Goal: Task Accomplishment & Management: Manage account settings

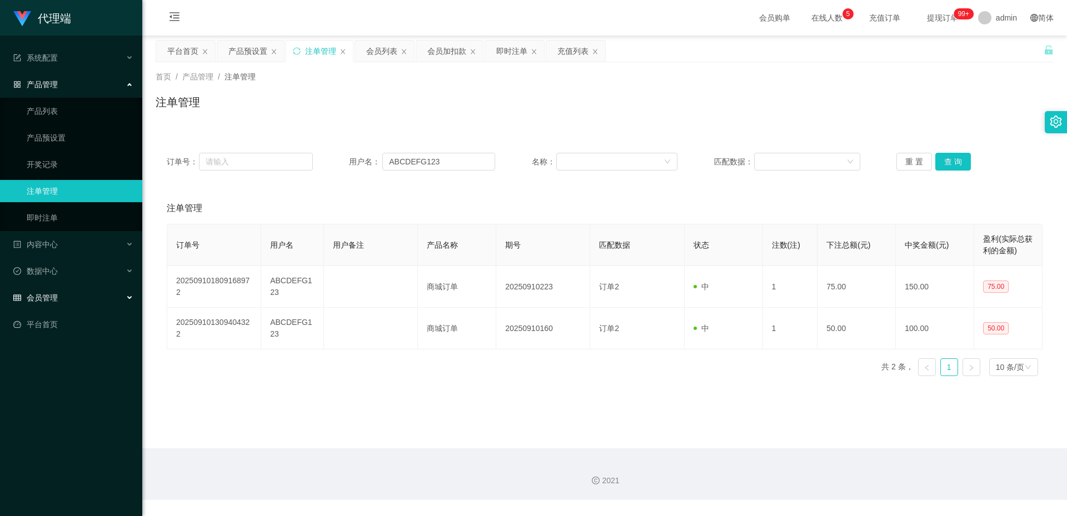
click at [103, 292] on div "会员管理" at bounding box center [71, 298] width 142 height 22
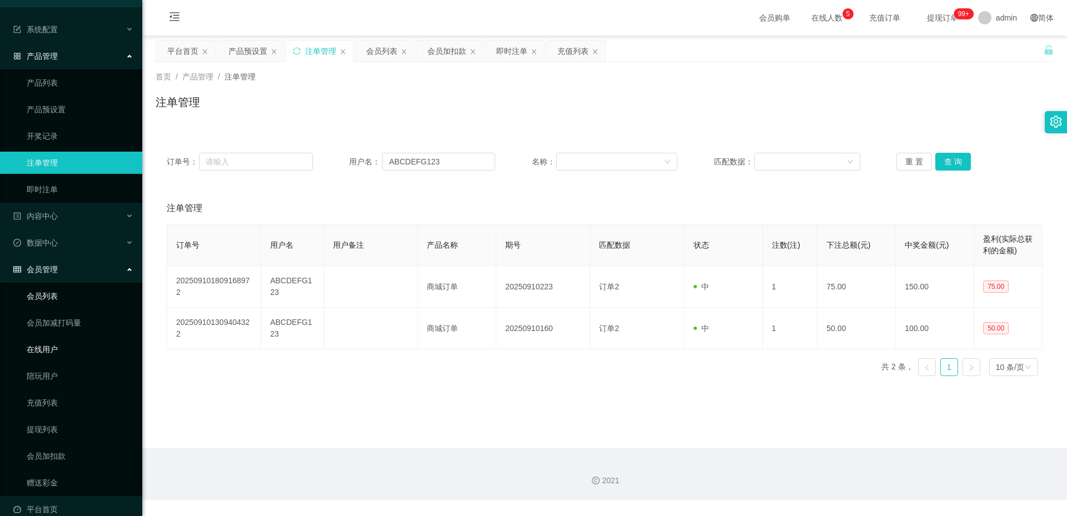
scroll to position [44, 0]
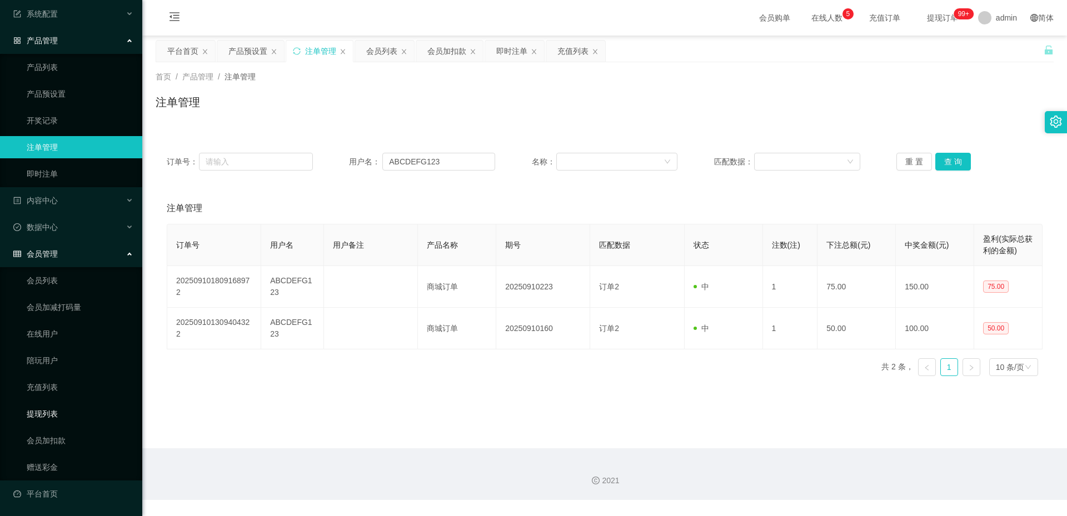
click at [68, 415] on link "提现列表" at bounding box center [80, 414] width 107 height 22
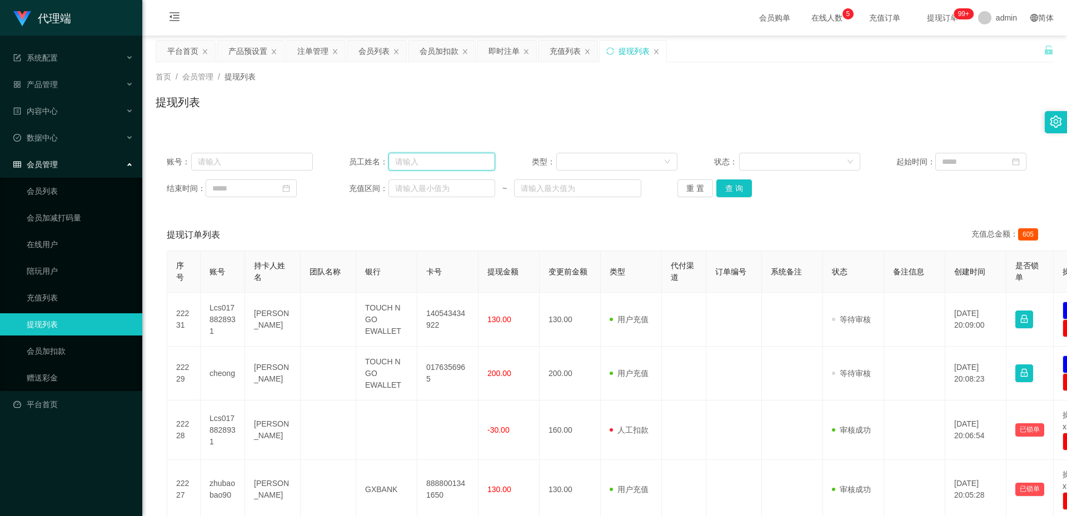
click at [437, 163] on input "text" at bounding box center [441, 162] width 107 height 18
type input "dali"
click at [728, 189] on button "查 询" at bounding box center [734, 188] width 36 height 18
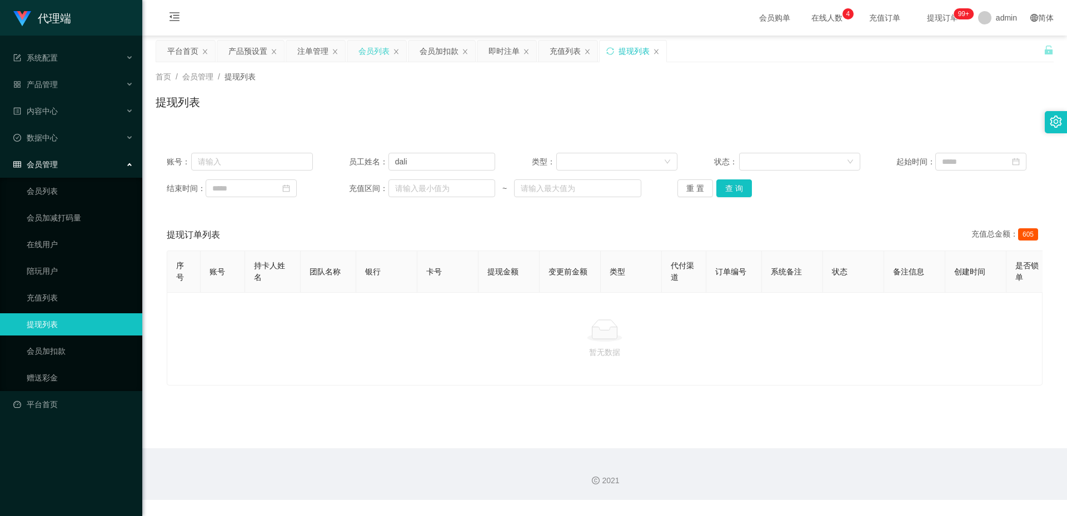
click at [377, 53] on div "会员列表" at bounding box center [373, 51] width 31 height 21
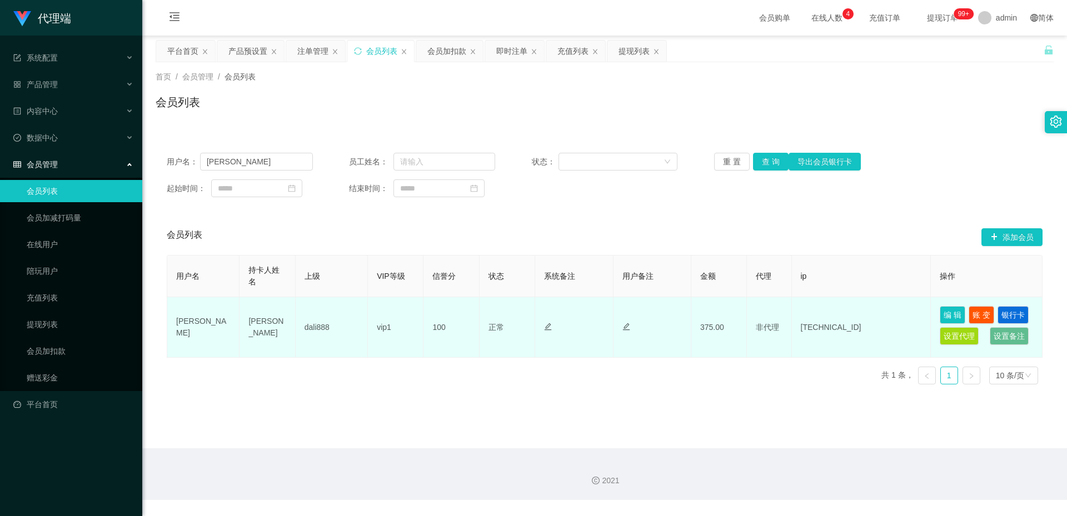
click at [331, 328] on td "dali888" at bounding box center [332, 327] width 72 height 61
click at [319, 331] on td "dali888" at bounding box center [332, 327] width 72 height 61
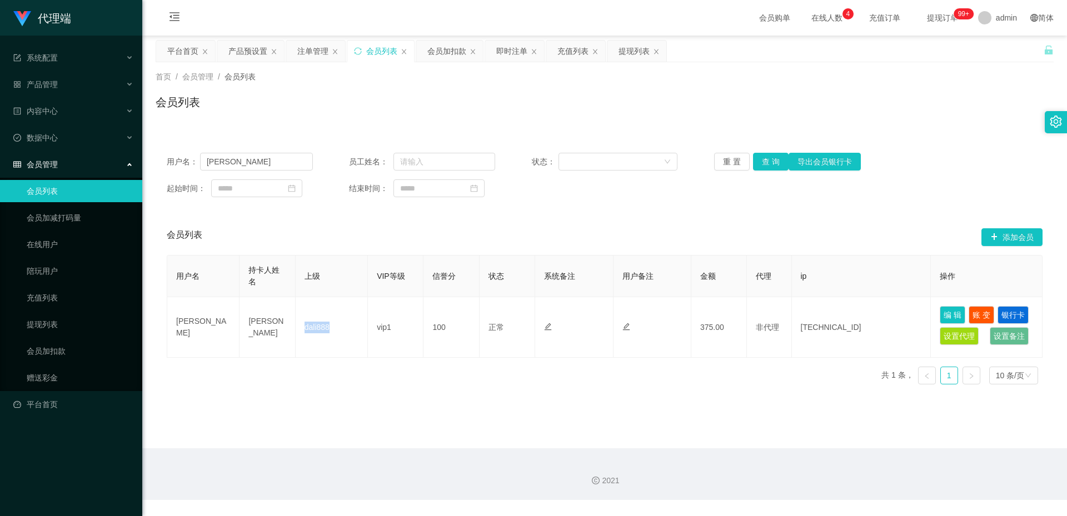
copy td "dali888"
click at [621, 52] on div "提现列表" at bounding box center [633, 51] width 31 height 21
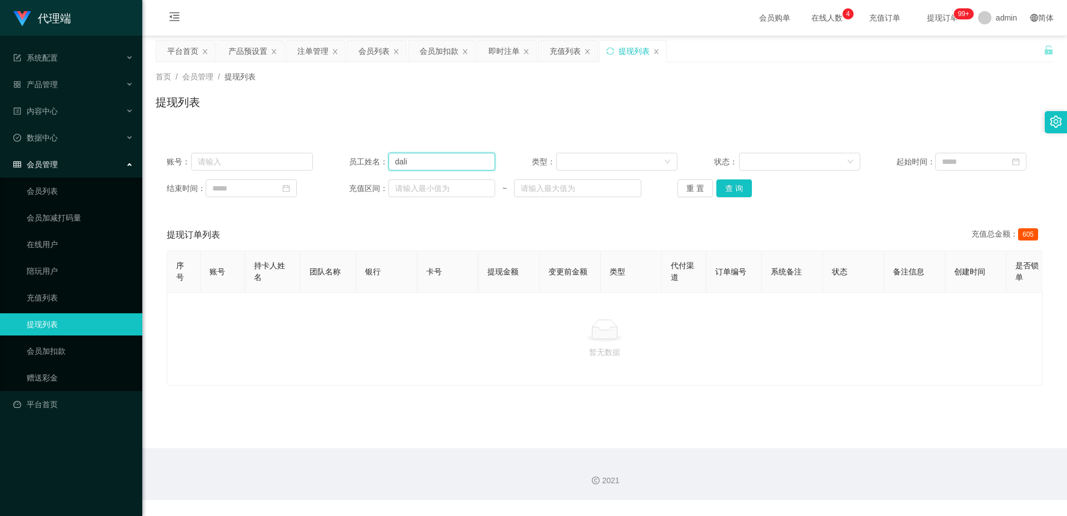
click at [451, 165] on input "dali" at bounding box center [441, 162] width 107 height 18
paste input "888"
type input "dali888"
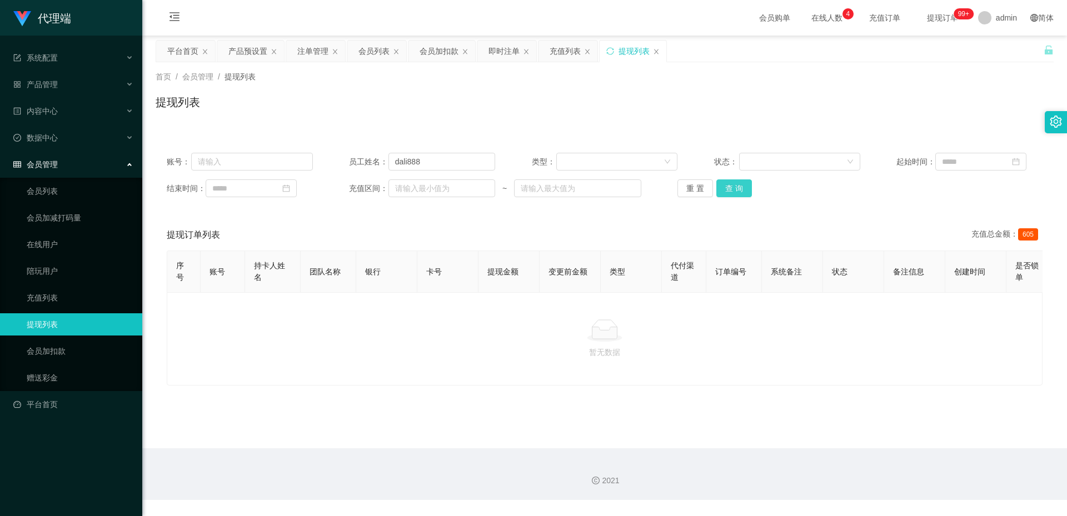
click at [721, 188] on button "查 询" at bounding box center [734, 188] width 36 height 18
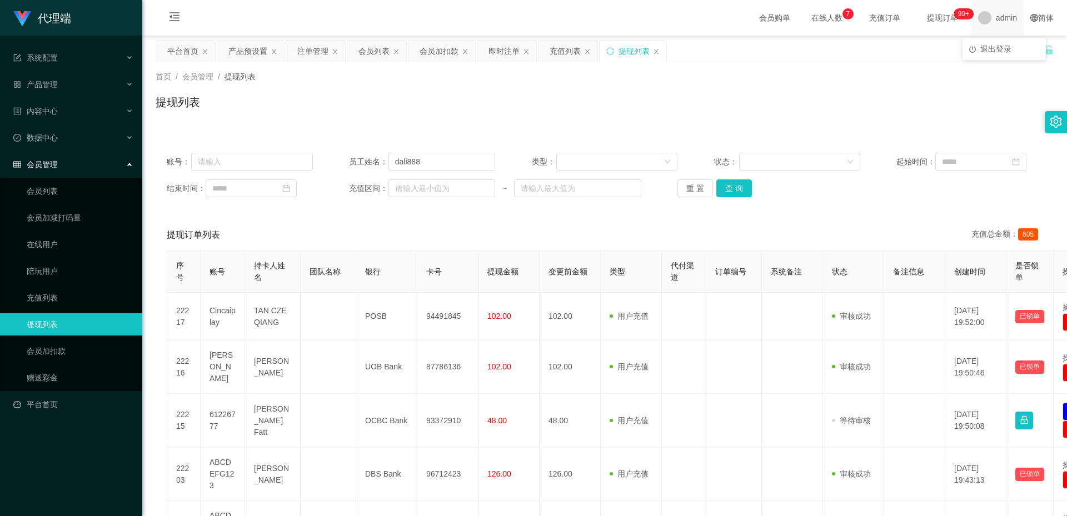
click at [1005, 23] on span "admin" at bounding box center [1006, 18] width 21 height 36
click at [868, 89] on div "首页 / 会员管理 / 提现列表 / 提现列表" at bounding box center [605, 95] width 898 height 48
click at [586, 52] on icon "图标: close" at bounding box center [587, 51] width 7 height 7
click at [525, 53] on icon "图标: close" at bounding box center [526, 51] width 4 height 5
click at [47, 195] on link "会员列表" at bounding box center [80, 191] width 107 height 22
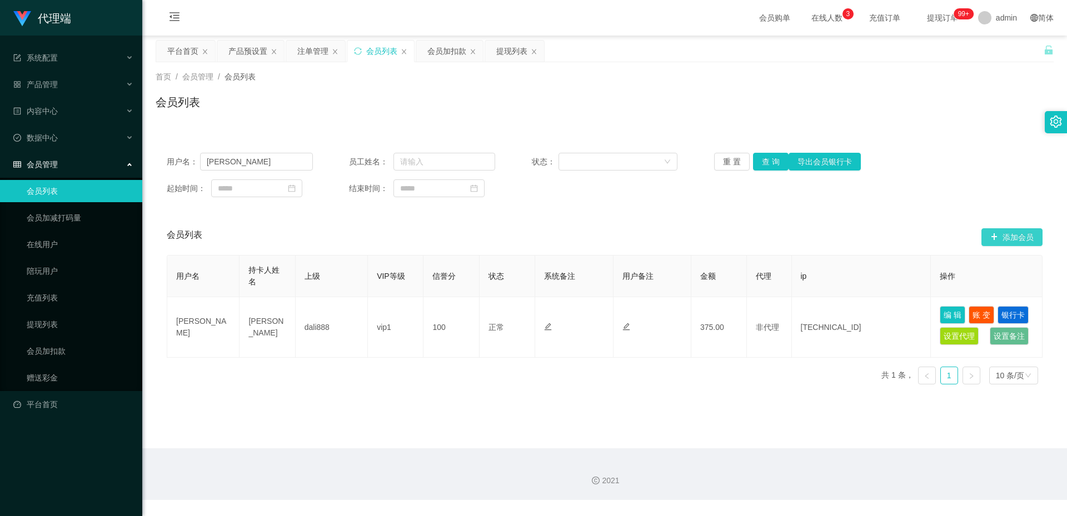
click at [1035, 232] on button "添加会员" at bounding box center [1011, 237] width 61 height 18
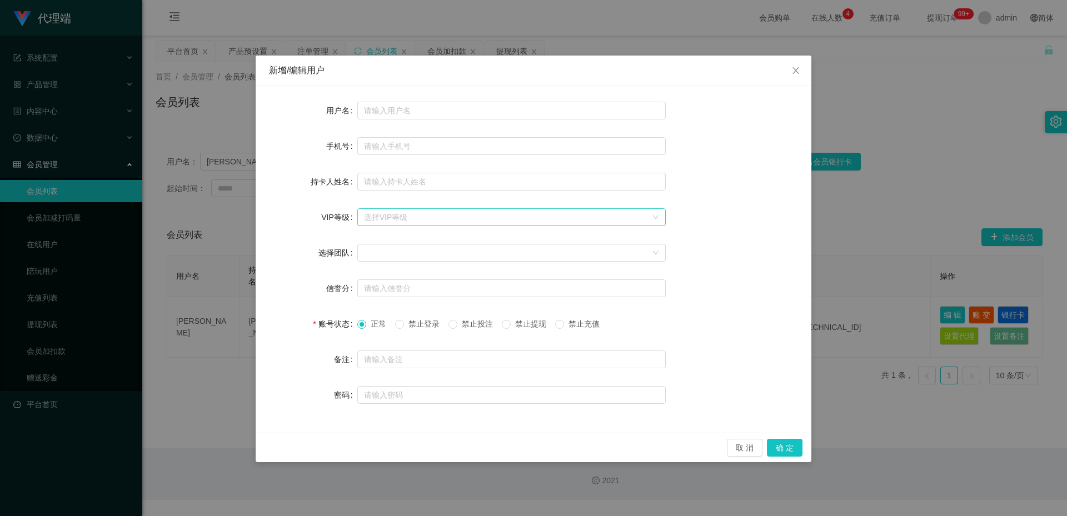
click at [426, 214] on div "选择VIP等级" at bounding box center [505, 217] width 283 height 11
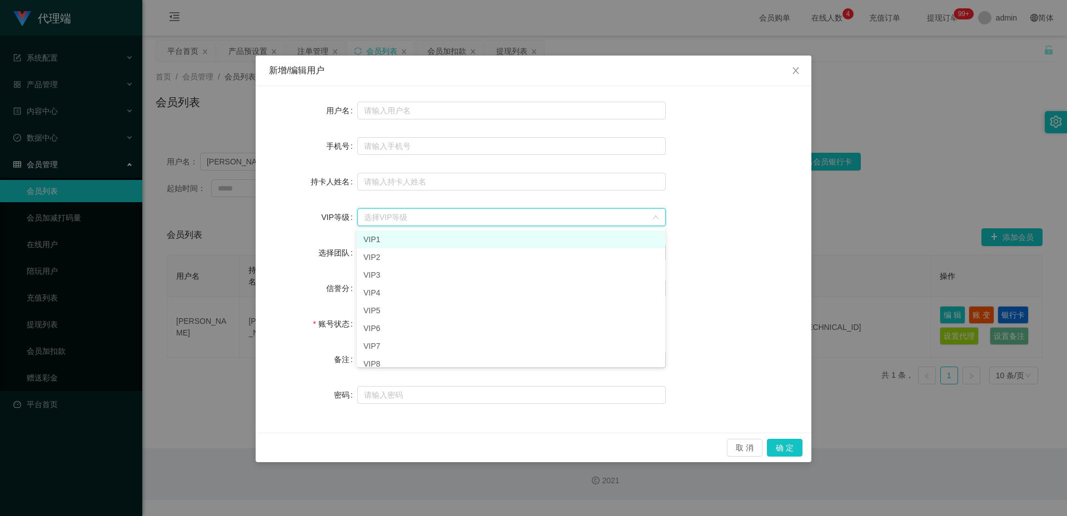
click at [431, 216] on div "选择VIP等级" at bounding box center [505, 217] width 283 height 11
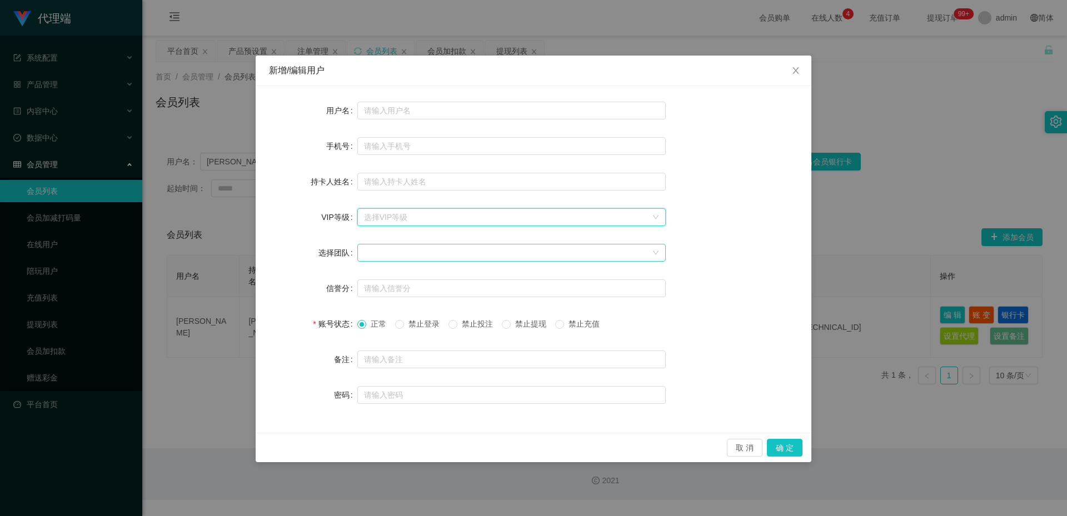
click at [423, 249] on div at bounding box center [508, 252] width 288 height 17
click at [445, 251] on div at bounding box center [508, 252] width 288 height 17
click at [731, 450] on button "取 消" at bounding box center [745, 448] width 36 height 18
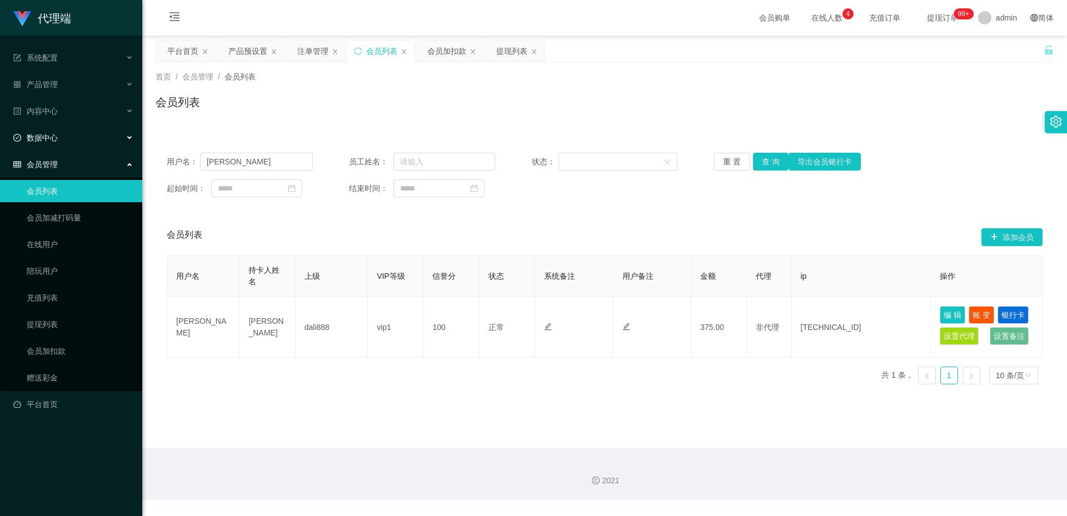
click at [84, 140] on div "数据中心" at bounding box center [71, 138] width 142 height 22
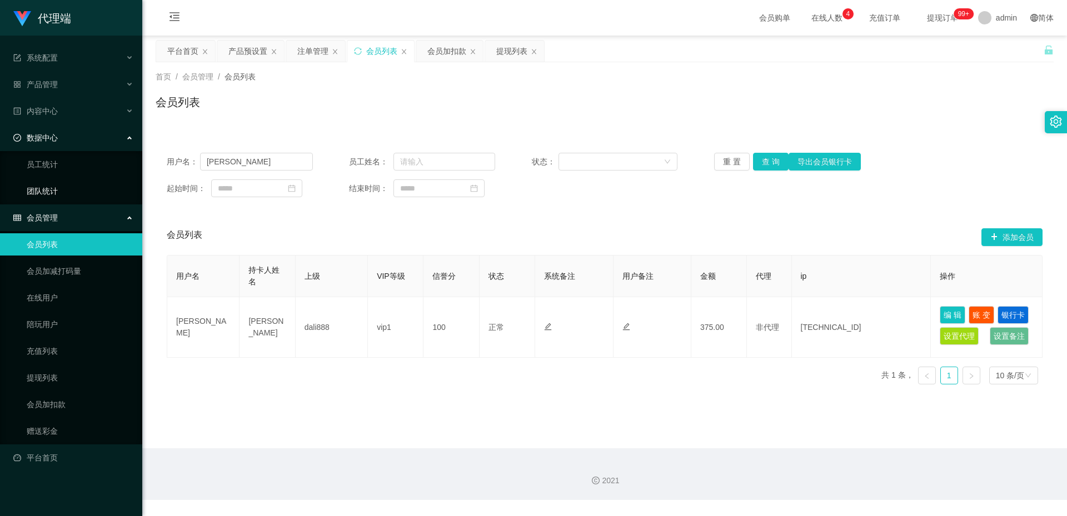
click at [53, 186] on link "团队统计" at bounding box center [80, 191] width 107 height 22
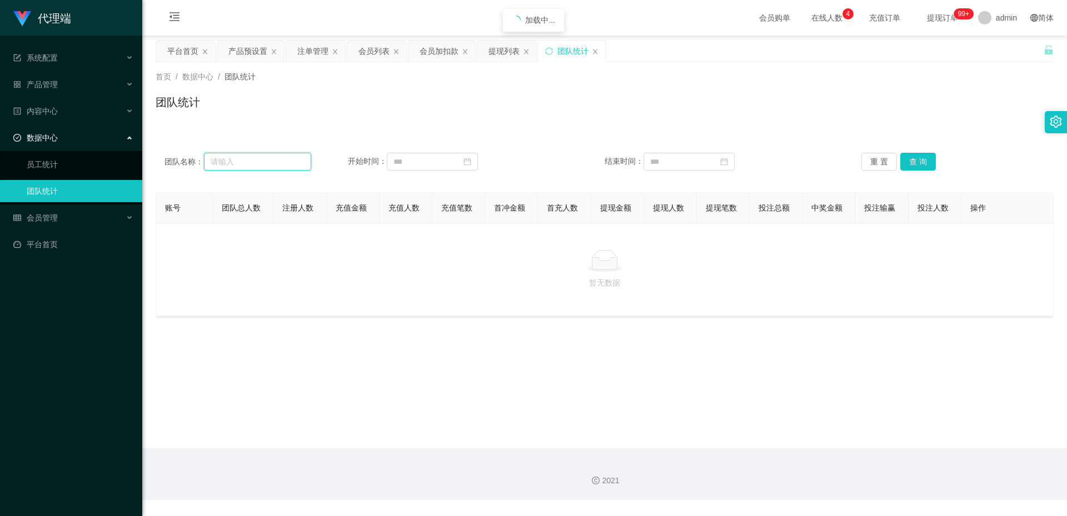
click at [225, 161] on input "text" at bounding box center [257, 162] width 107 height 18
type input "dali888"
click at [927, 162] on button "查 询" at bounding box center [918, 162] width 36 height 18
click at [916, 165] on button "查 询" at bounding box center [918, 162] width 36 height 18
click at [414, 162] on input at bounding box center [432, 162] width 91 height 18
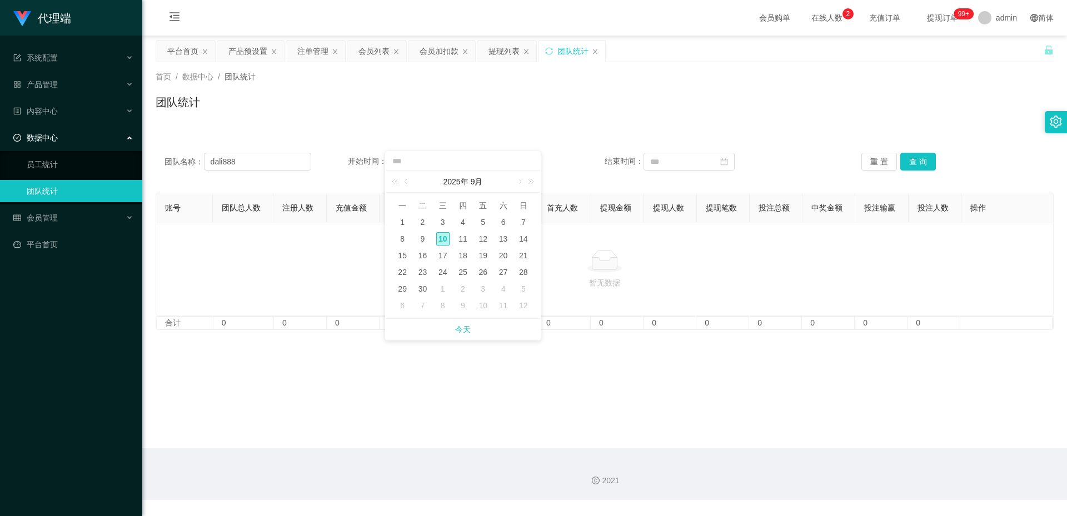
click at [625, 181] on div "团队名称： dali888 开始时间： 结束时间： 重 置 查 询" at bounding box center [605, 162] width 898 height 40
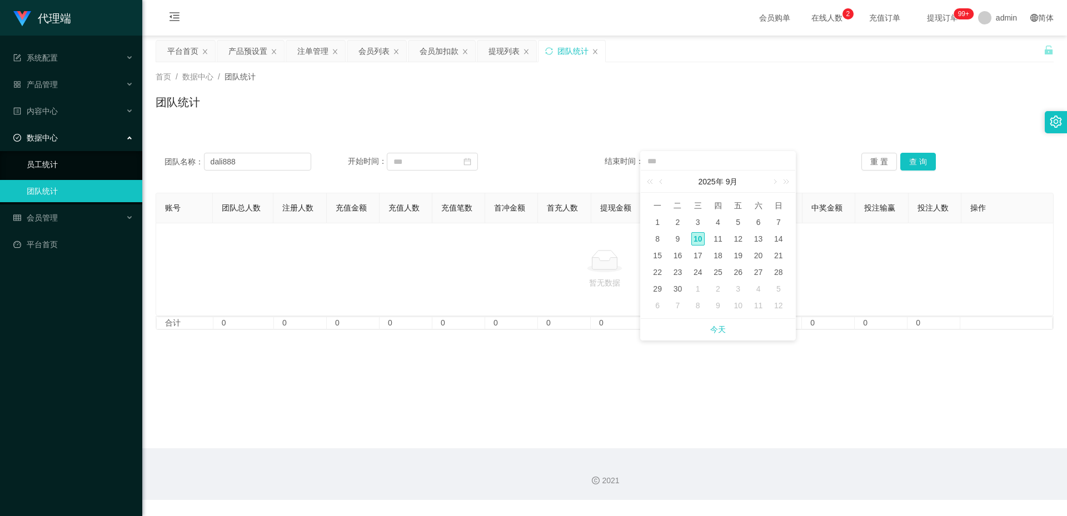
click at [78, 168] on link "员工统计" at bounding box center [80, 164] width 107 height 22
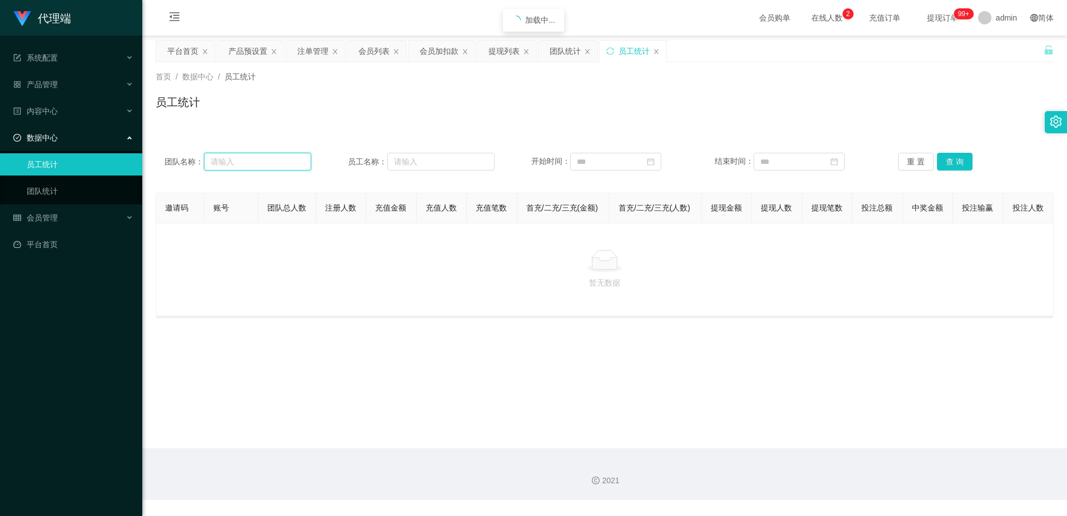
click at [255, 159] on input "text" at bounding box center [257, 162] width 107 height 18
click at [443, 156] on input "text" at bounding box center [440, 162] width 107 height 18
type input "dali888"
click at [962, 159] on button "查 询" at bounding box center [955, 162] width 36 height 18
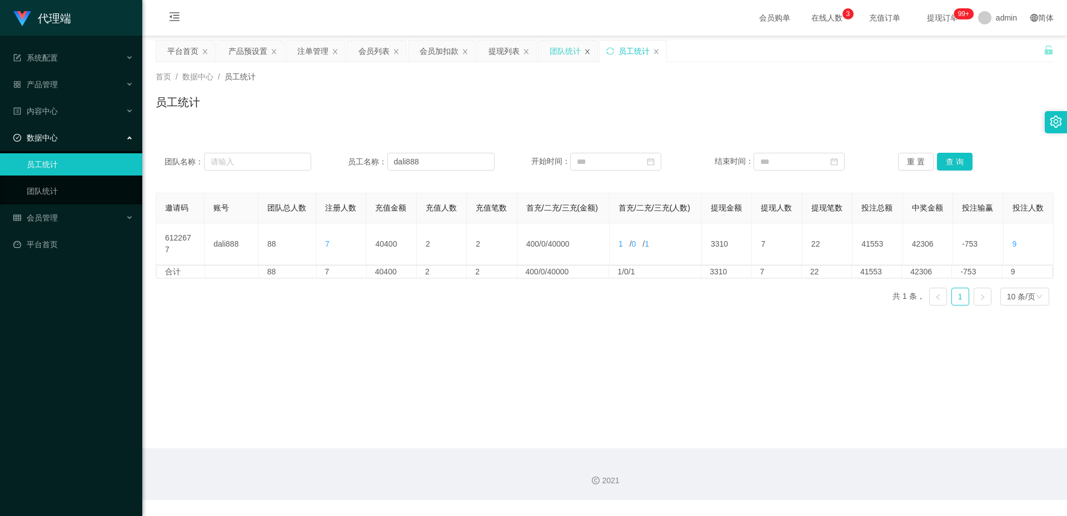
click at [586, 49] on icon "图标: close" at bounding box center [587, 51] width 7 height 7
drag, startPoint x: 368, startPoint y: 247, endPoint x: 451, endPoint y: 229, distance: 84.8
click at [451, 229] on table "邀请码 账号 团队总人数 注册人数 充值金额 充值人数 充值笔数 首充/二充/三充(金额) 首充/二充/三充(人数) 提现金额 提现人数 提现笔数 投注总额 …" at bounding box center [605, 229] width 898 height 72
click at [407, 324] on main "关闭左侧 关闭右侧 关闭其它 刷新页面 平台首页 产品预设置 注单管理 会员列表 会员加扣款 提现列表 员工统计 首页 / 数据中心 / 员工统计 / 员工统…" at bounding box center [604, 242] width 925 height 413
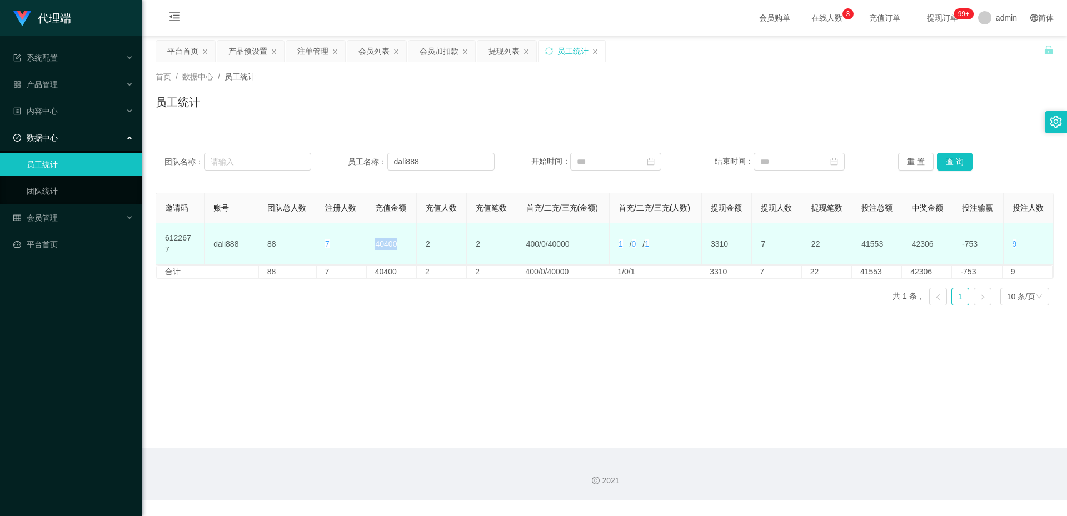
drag, startPoint x: 365, startPoint y: 250, endPoint x: 401, endPoint y: 251, distance: 36.1
click at [401, 251] on td "40400" at bounding box center [391, 244] width 50 height 42
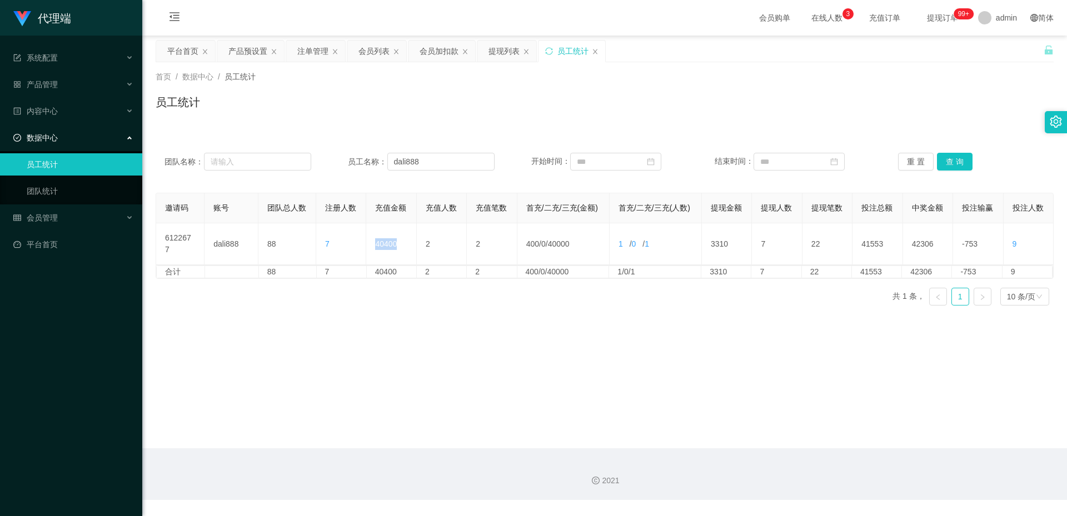
click at [461, 300] on div "邀请码 账号 团队总人数 注册人数 充值金额 充值人数 充值笔数 首充/二充/三充(金额) 首充/二充/三充(人数) 提现金额 提现人数 提现笔数 投注总额 …" at bounding box center [605, 254] width 898 height 122
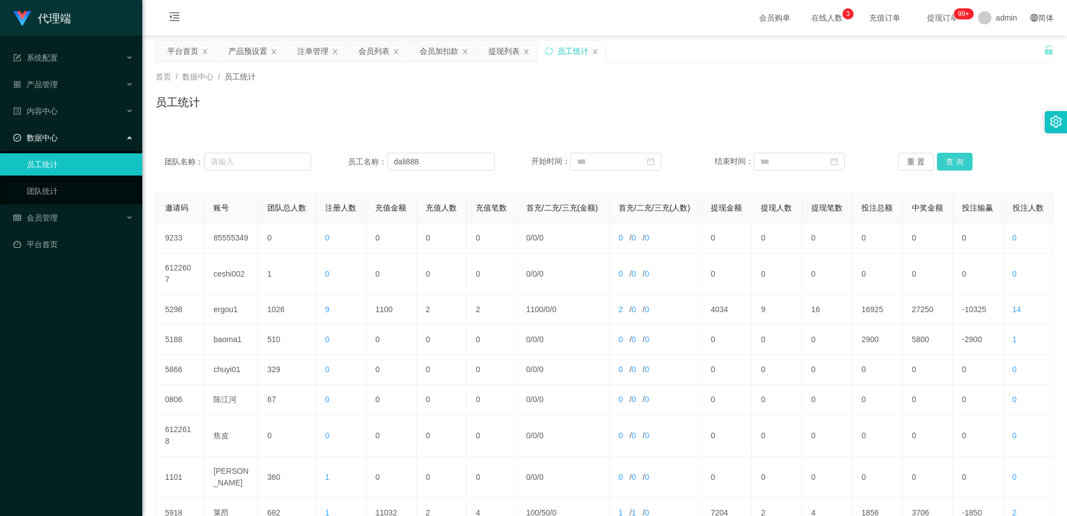
click at [955, 162] on button "查 询" at bounding box center [955, 162] width 36 height 18
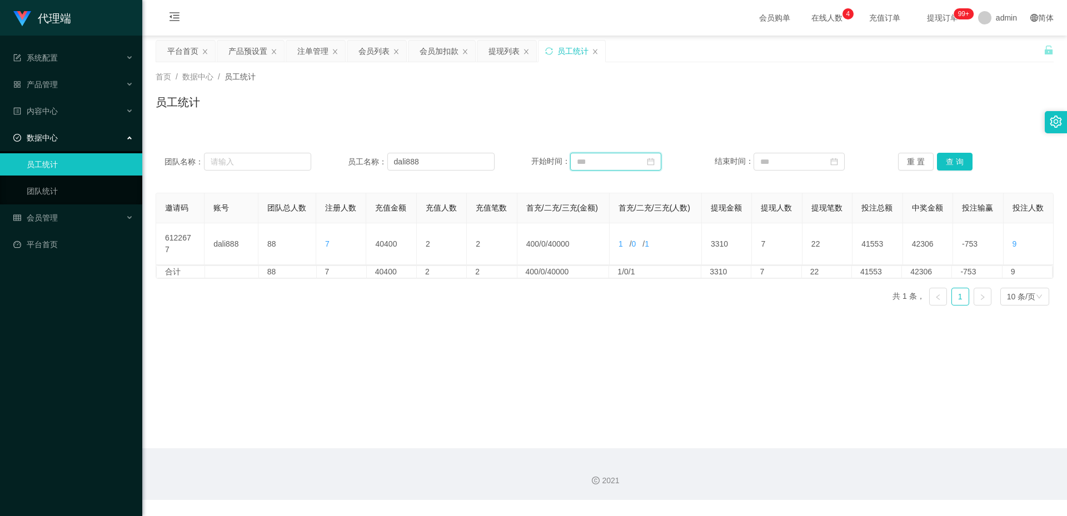
click at [613, 155] on input at bounding box center [615, 162] width 91 height 18
click at [585, 222] on div "1" at bounding box center [584, 222] width 13 height 13
type input "**********"
click at [831, 327] on link "今天" at bounding box center [828, 329] width 16 height 21
type input "**********"
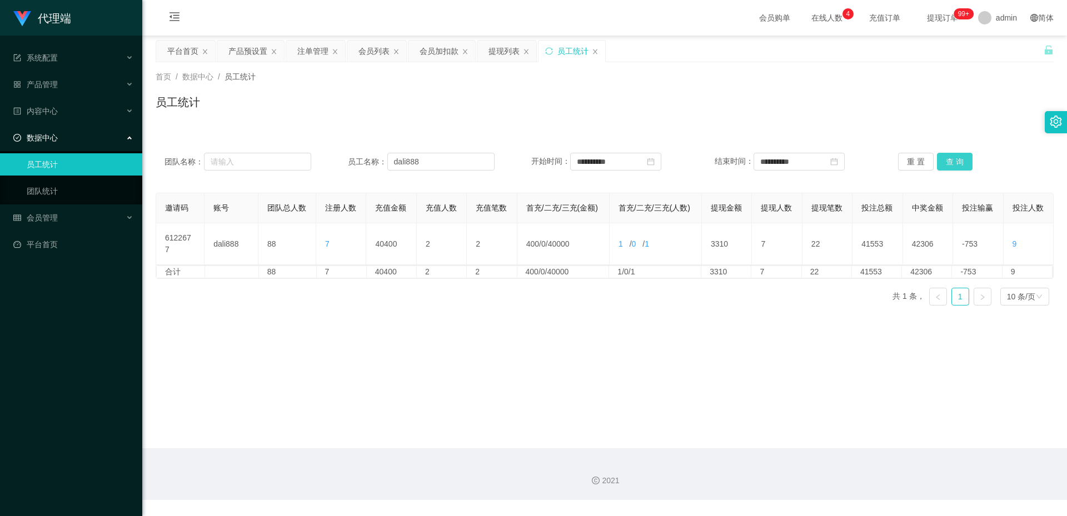
click at [948, 158] on button "查 询" at bounding box center [955, 162] width 36 height 18
click at [443, 47] on div "会员加扣款" at bounding box center [438, 51] width 39 height 21
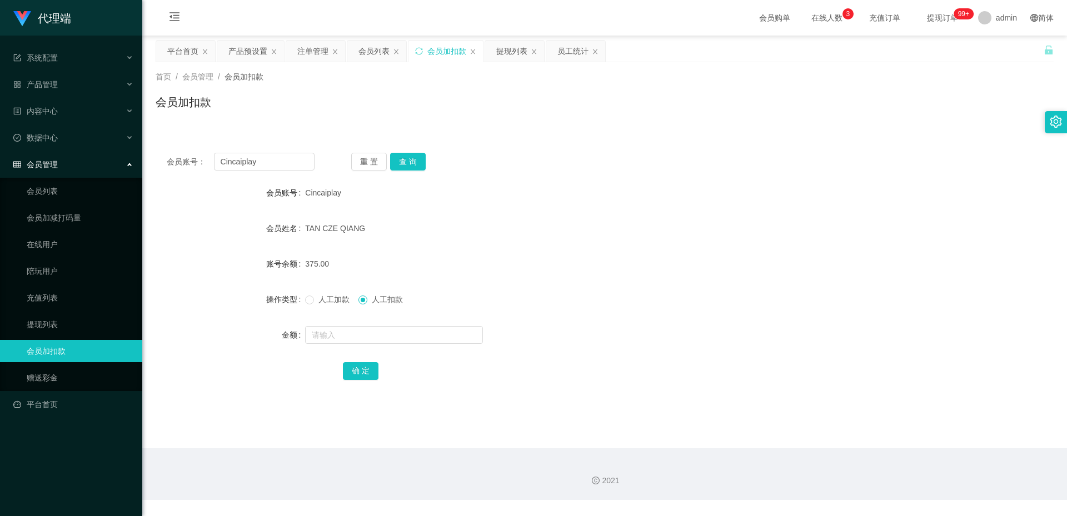
click at [52, 283] on ul "会员列表 会员加减打码量 在线用户 陪玩用户 充值列表 提现列表 会员加扣款 赠送彩金" at bounding box center [71, 284] width 142 height 213
click at [53, 288] on link "充值列表" at bounding box center [80, 298] width 107 height 22
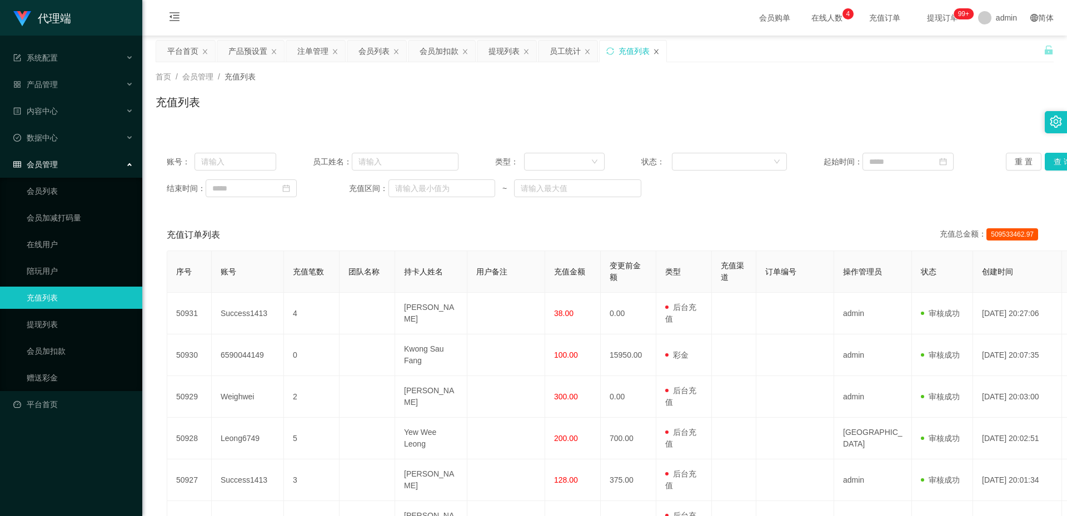
click at [653, 49] on icon "图标: close" at bounding box center [656, 51] width 7 height 7
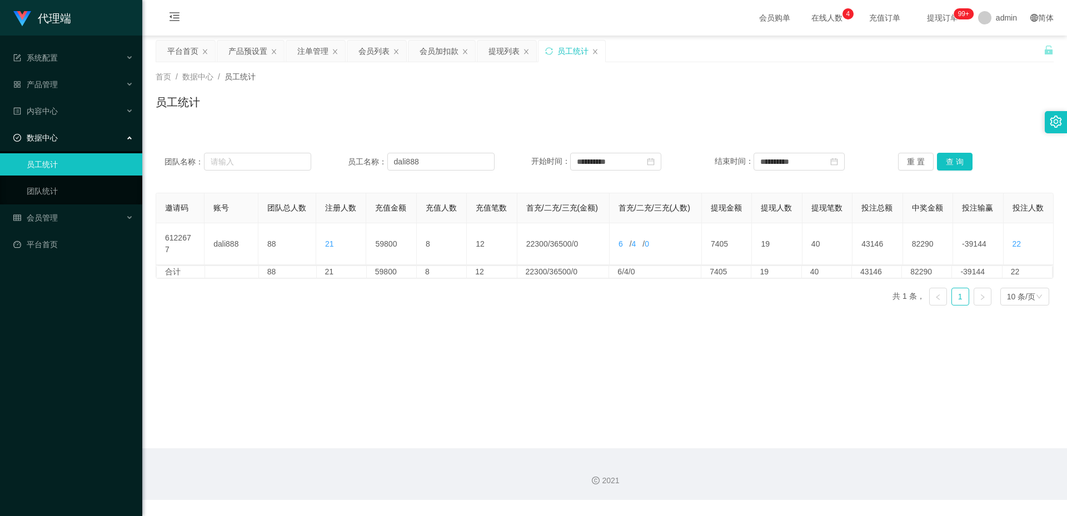
click at [596, 49] on icon "图标: close" at bounding box center [595, 51] width 7 height 7
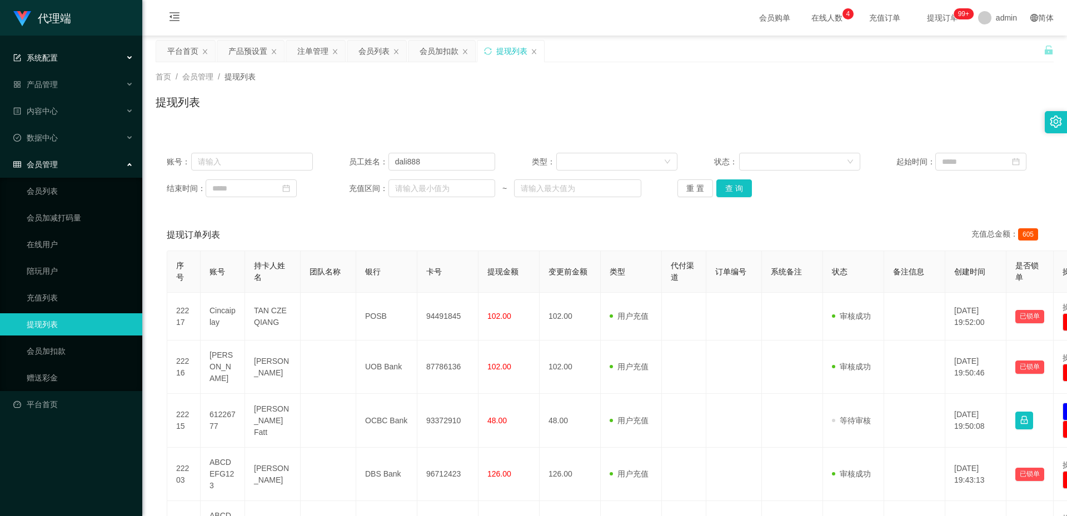
click at [61, 68] on div "系统配置" at bounding box center [71, 58] width 142 height 22
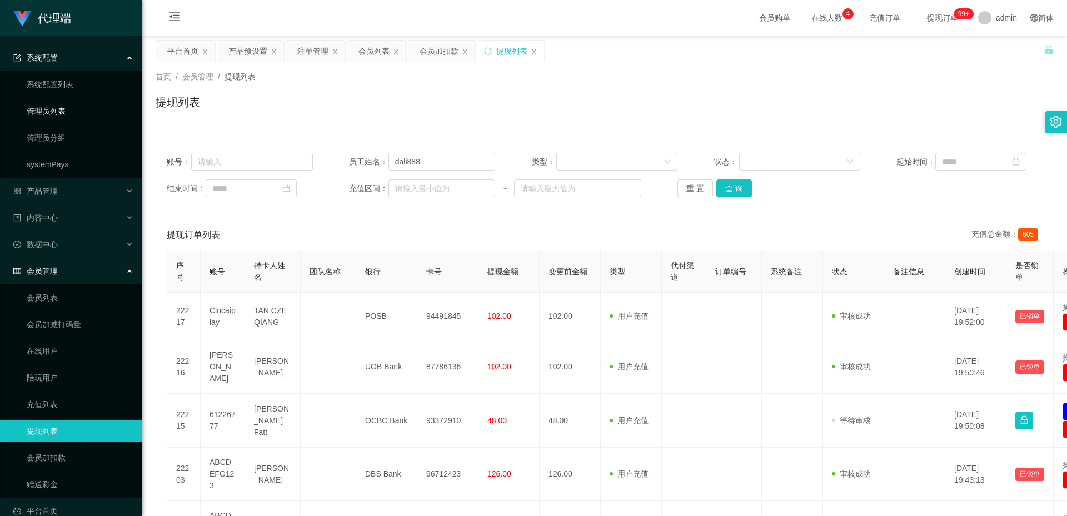
click at [74, 113] on link "管理员列表" at bounding box center [80, 111] width 107 height 22
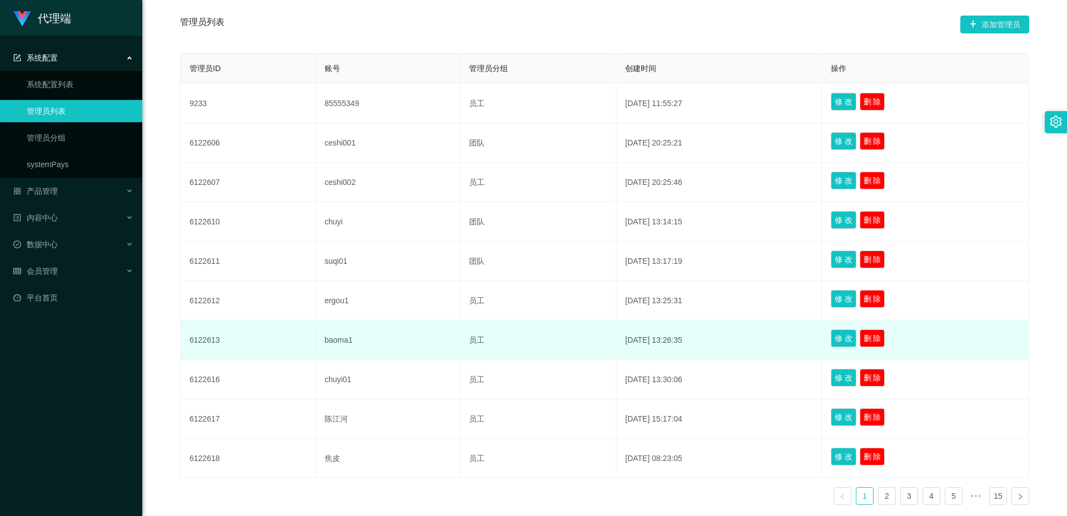
scroll to position [111, 0]
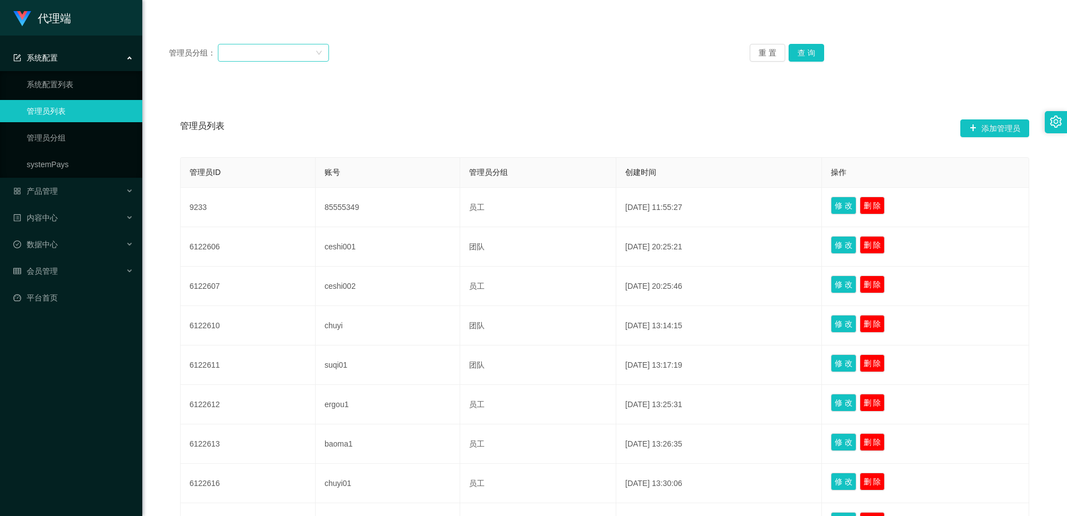
click at [305, 54] on div at bounding box center [269, 52] width 91 height 17
click at [251, 126] on li "苏七" at bounding box center [273, 121] width 111 height 18
click at [802, 56] on button "查 询" at bounding box center [806, 53] width 36 height 18
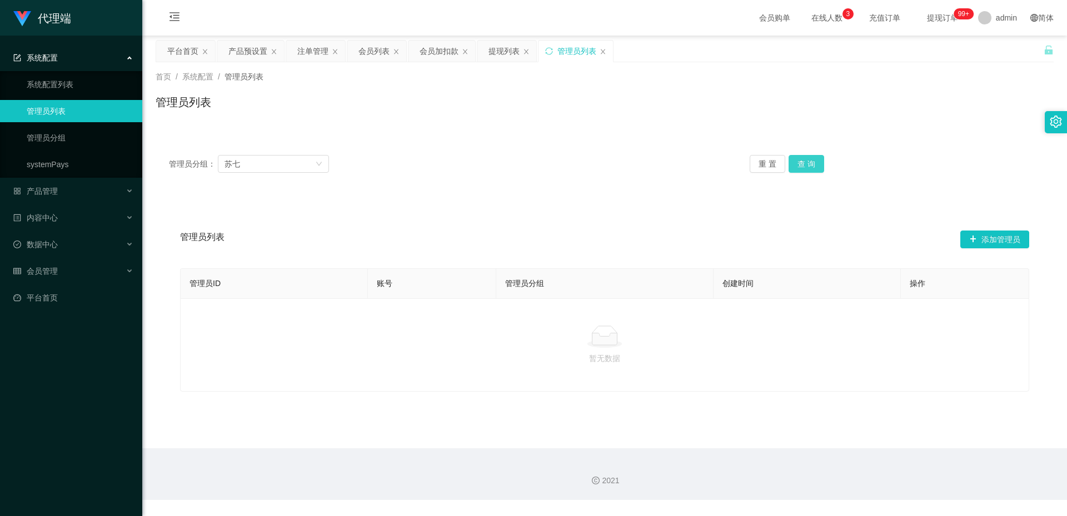
scroll to position [0, 0]
click at [288, 169] on div "苏七" at bounding box center [269, 164] width 91 height 17
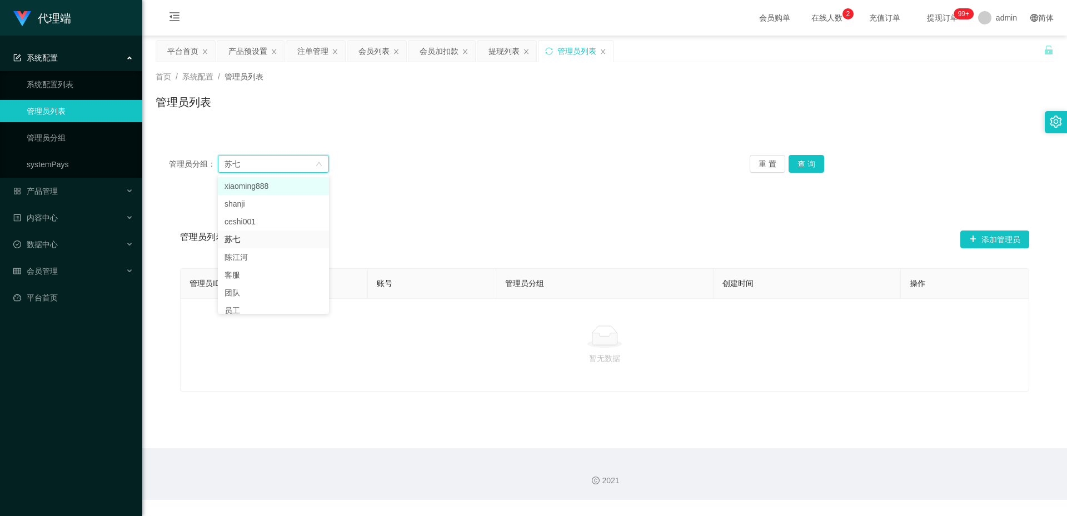
click at [278, 191] on li "xiaoming888" at bounding box center [273, 186] width 111 height 18
click at [806, 163] on button "查 询" at bounding box center [806, 164] width 36 height 18
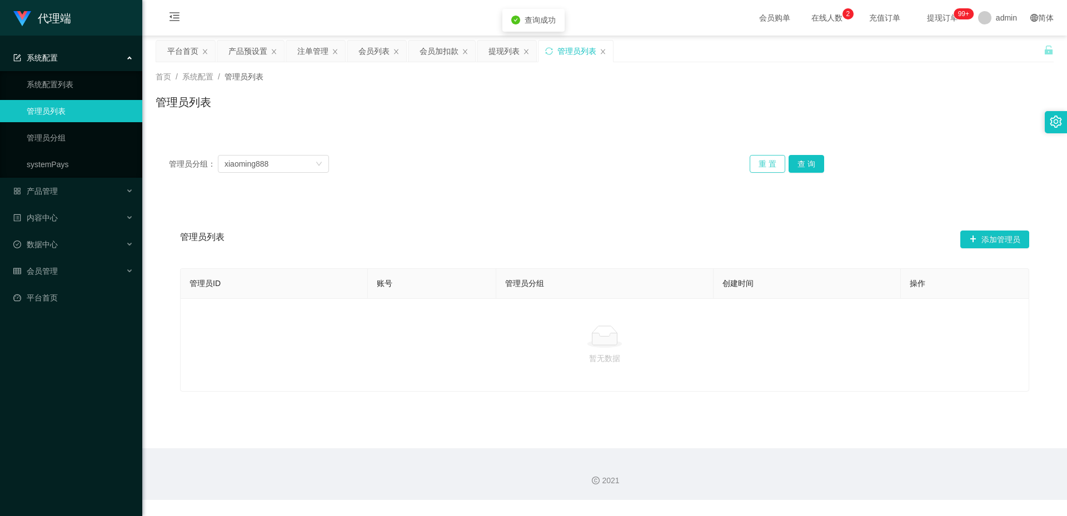
click at [767, 168] on button "重 置" at bounding box center [768, 164] width 36 height 18
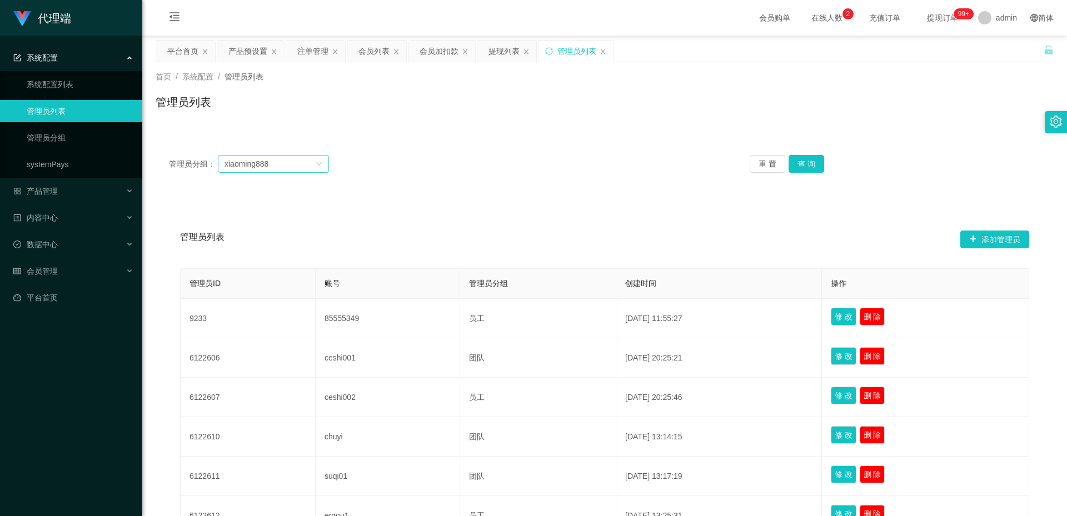
click at [304, 163] on div "xiaoming888" at bounding box center [269, 164] width 91 height 17
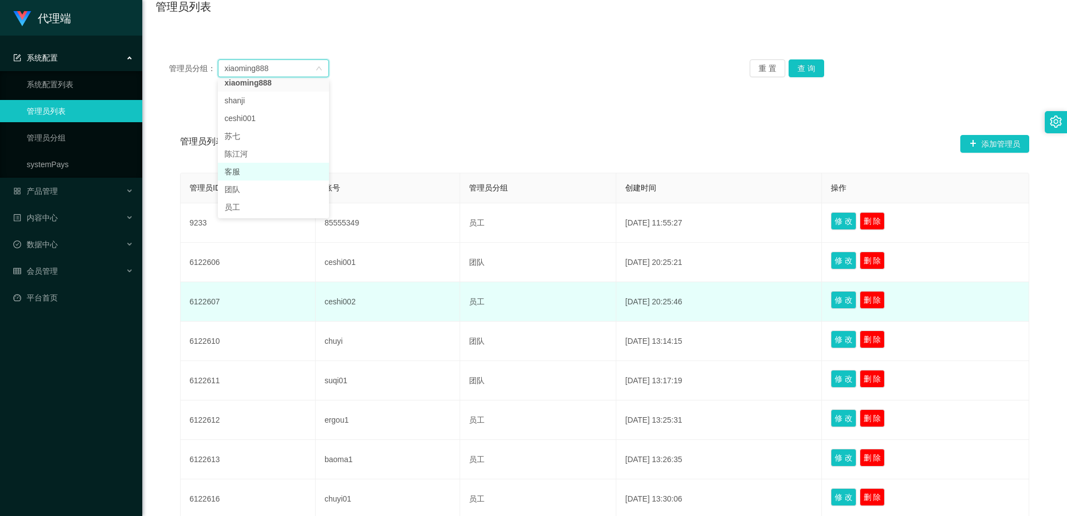
scroll to position [167, 0]
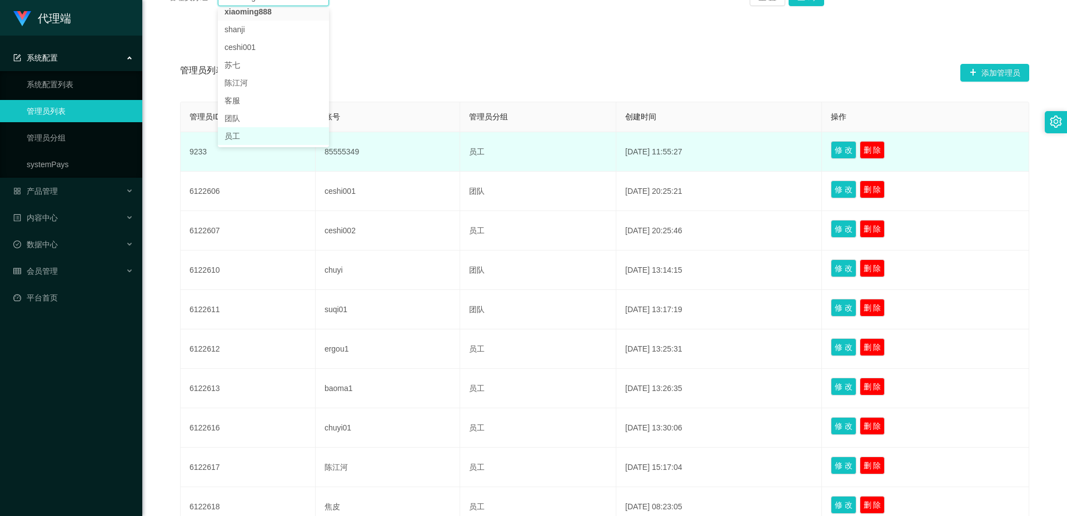
click at [250, 134] on li "员工" at bounding box center [273, 136] width 111 height 18
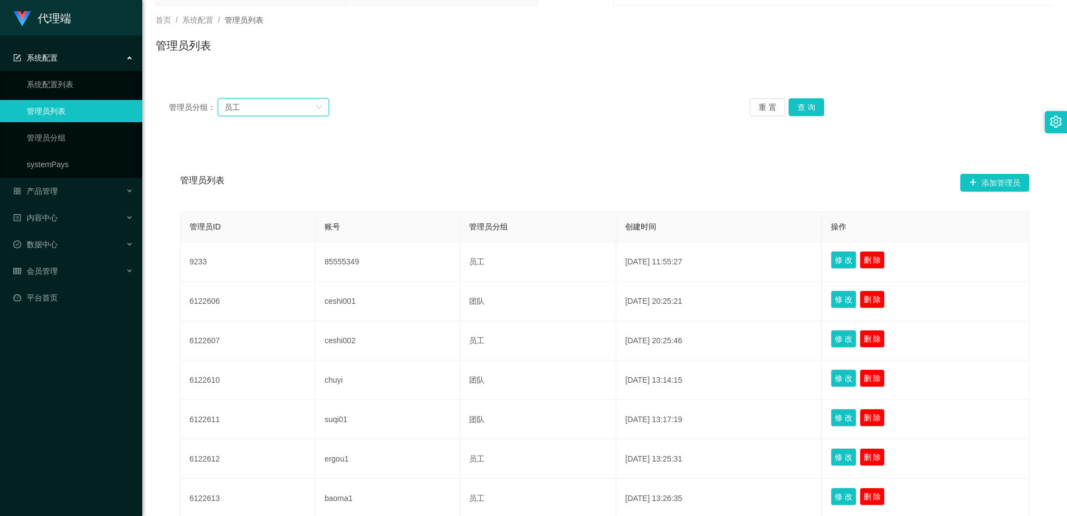
scroll to position [0, 0]
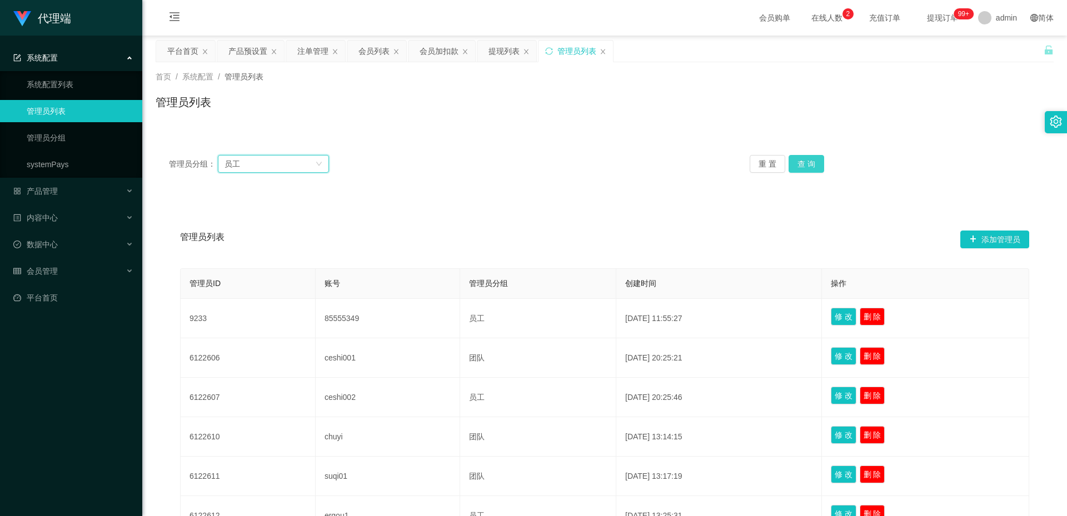
click at [811, 159] on button "查 询" at bounding box center [806, 164] width 36 height 18
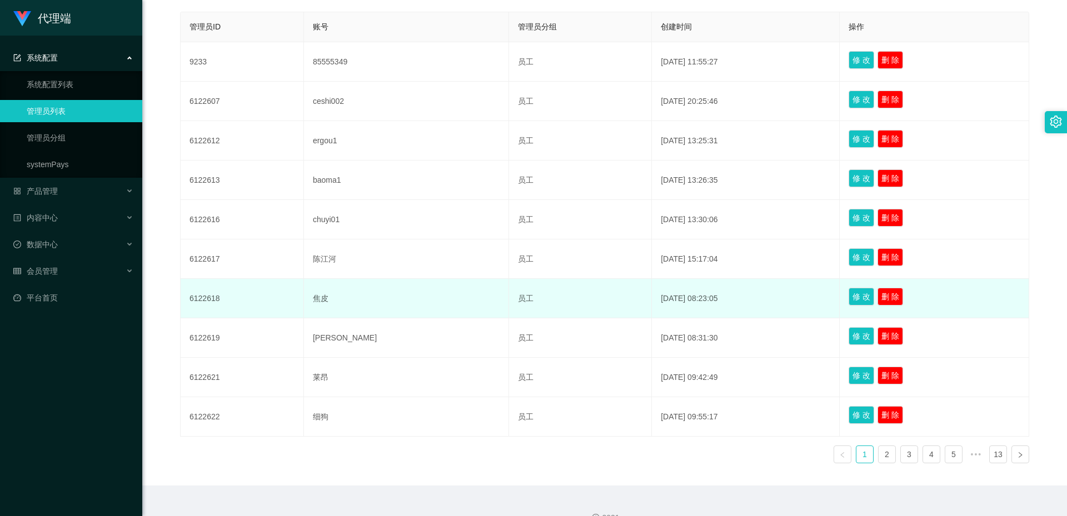
scroll to position [278, 0]
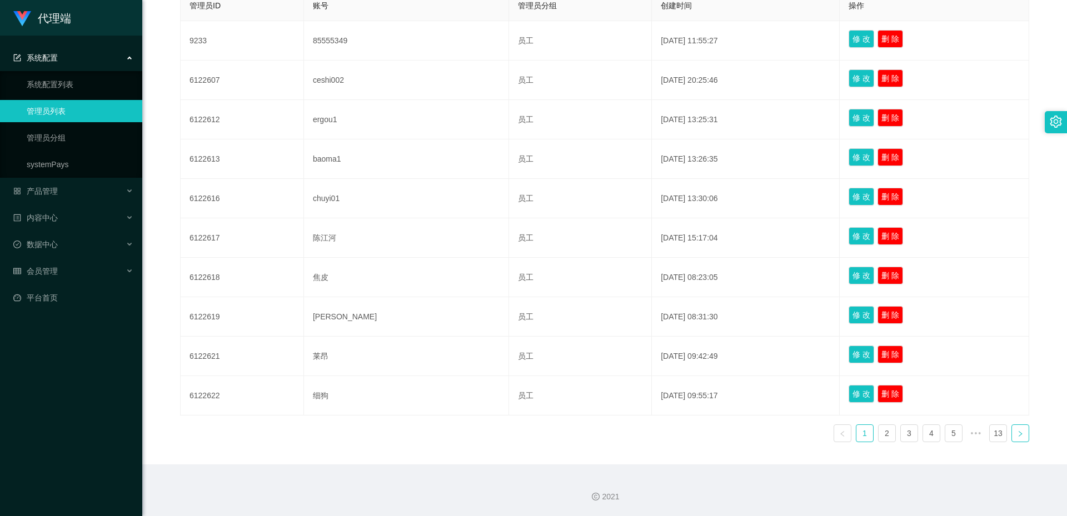
click at [1018, 436] on link at bounding box center [1020, 433] width 18 height 18
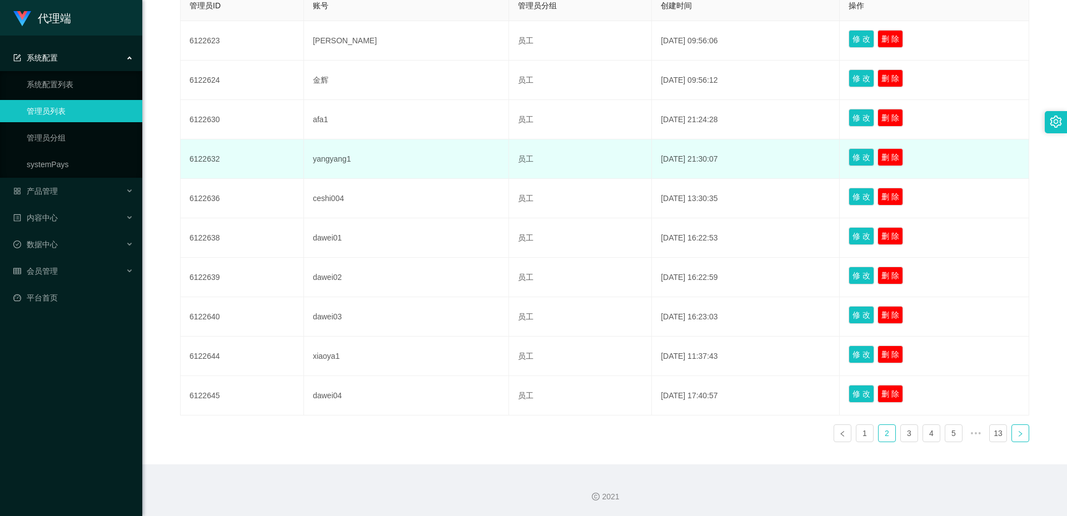
scroll to position [222, 0]
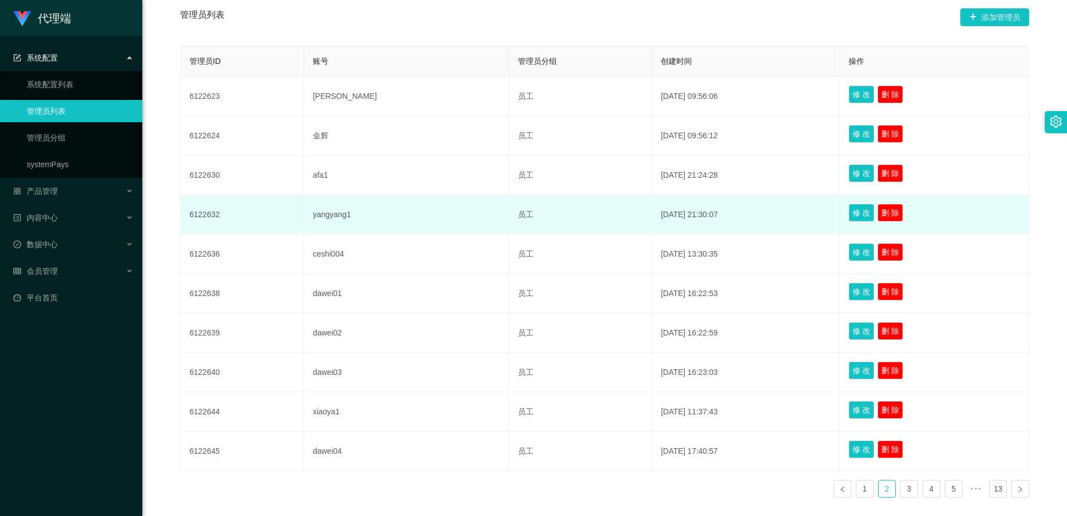
click at [334, 212] on td "yangyang1" at bounding box center [406, 214] width 205 height 39
click at [434, 213] on td "yangyang1" at bounding box center [406, 214] width 205 height 39
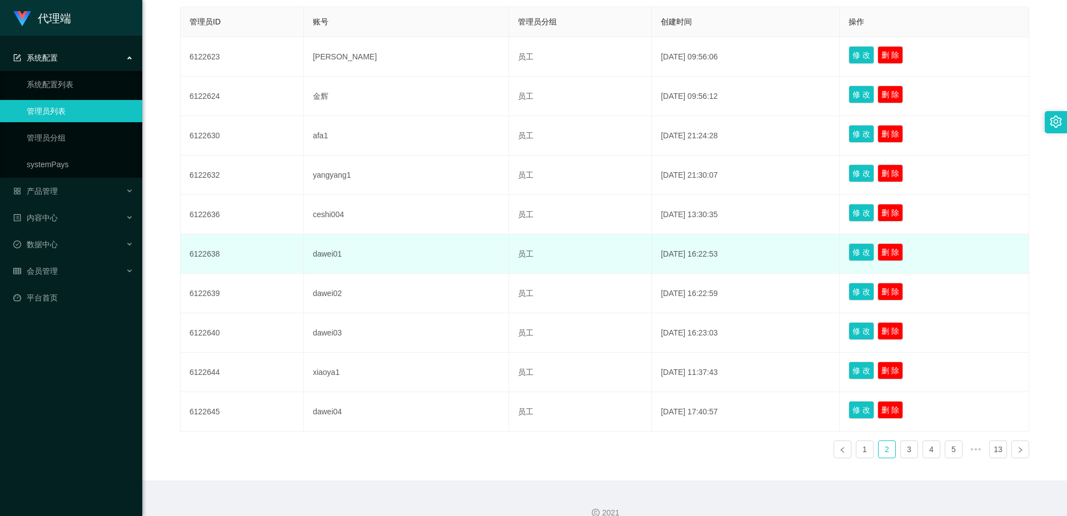
scroll to position [278, 0]
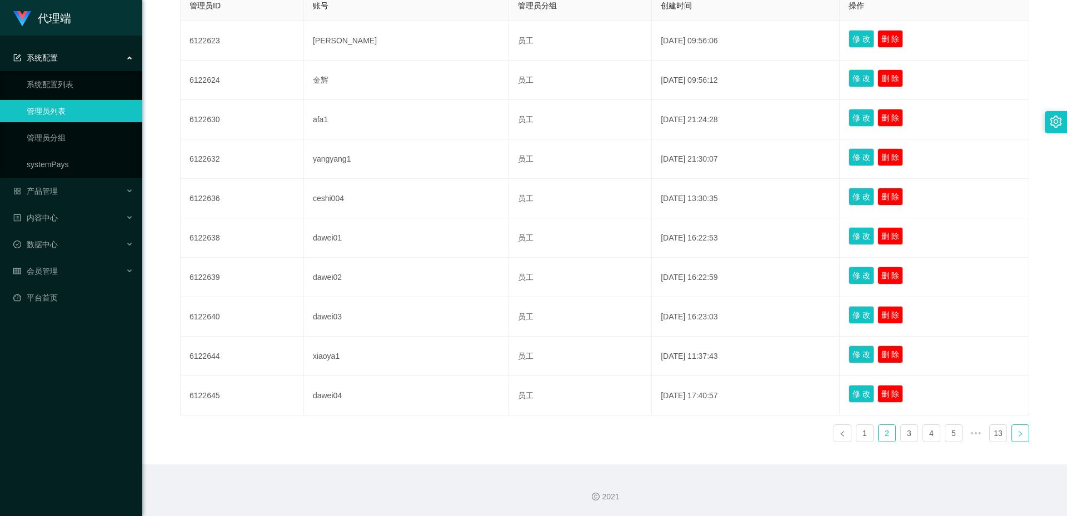
click at [1012, 428] on link at bounding box center [1020, 433] width 18 height 18
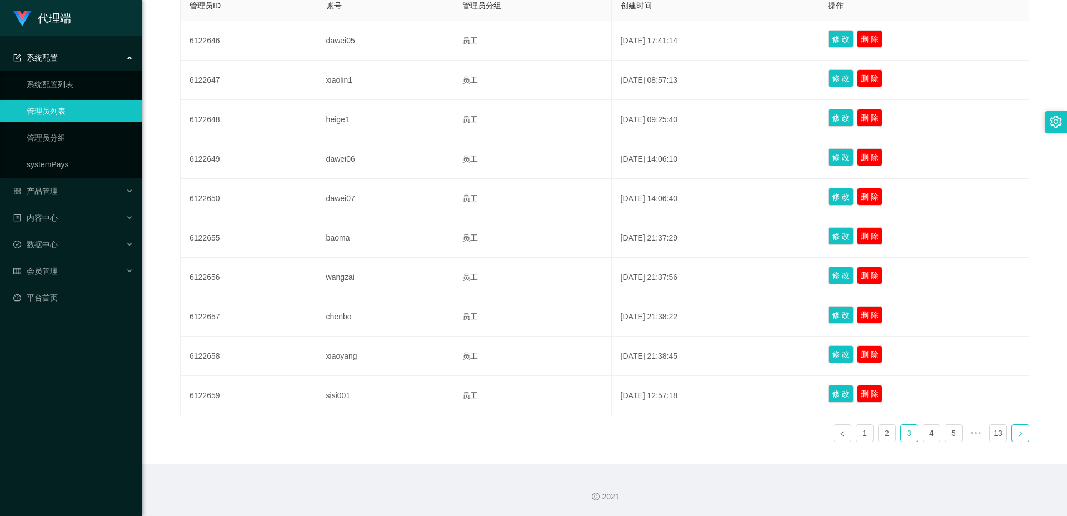
click at [1018, 433] on link at bounding box center [1020, 433] width 18 height 18
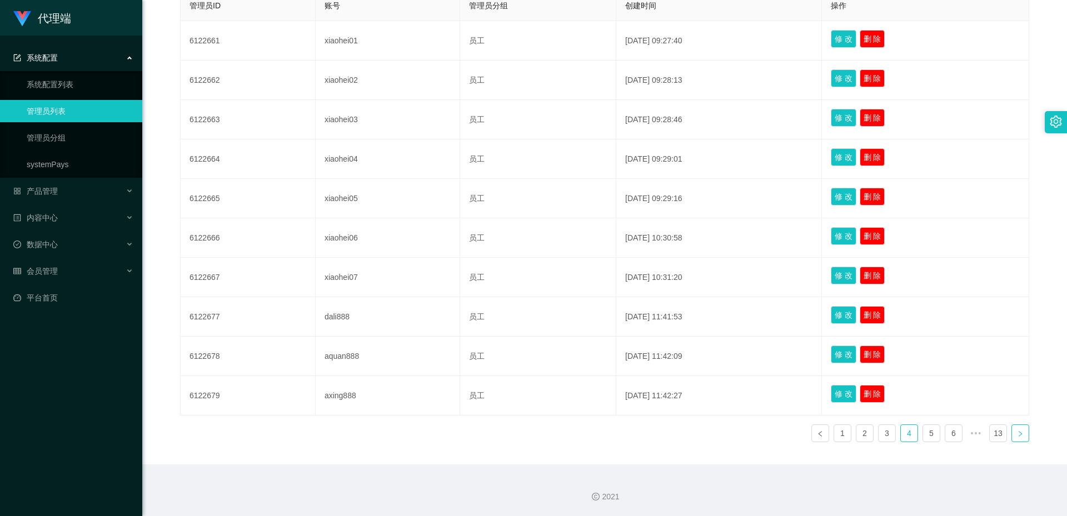
click at [1018, 433] on link at bounding box center [1020, 433] width 18 height 18
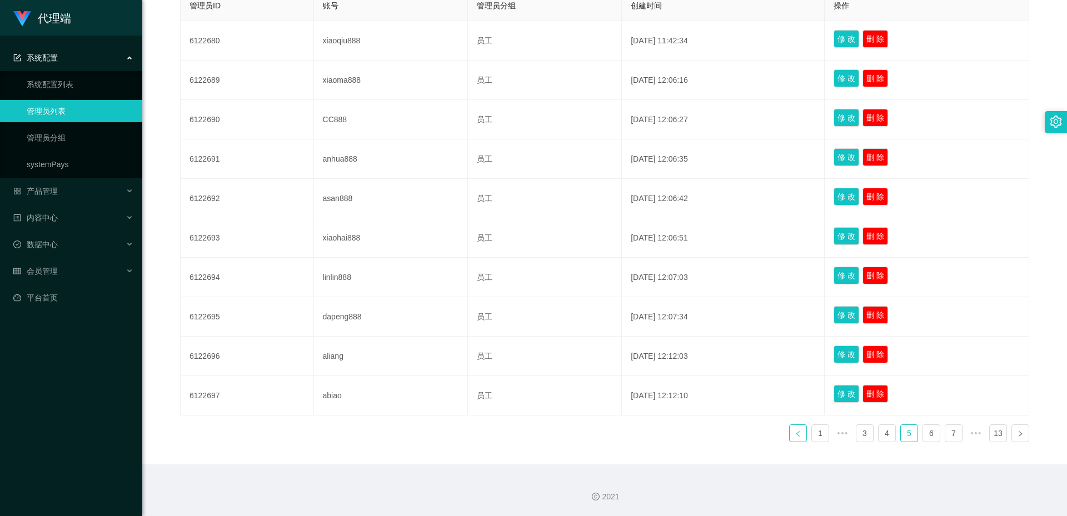
click at [797, 433] on link at bounding box center [798, 433] width 18 height 18
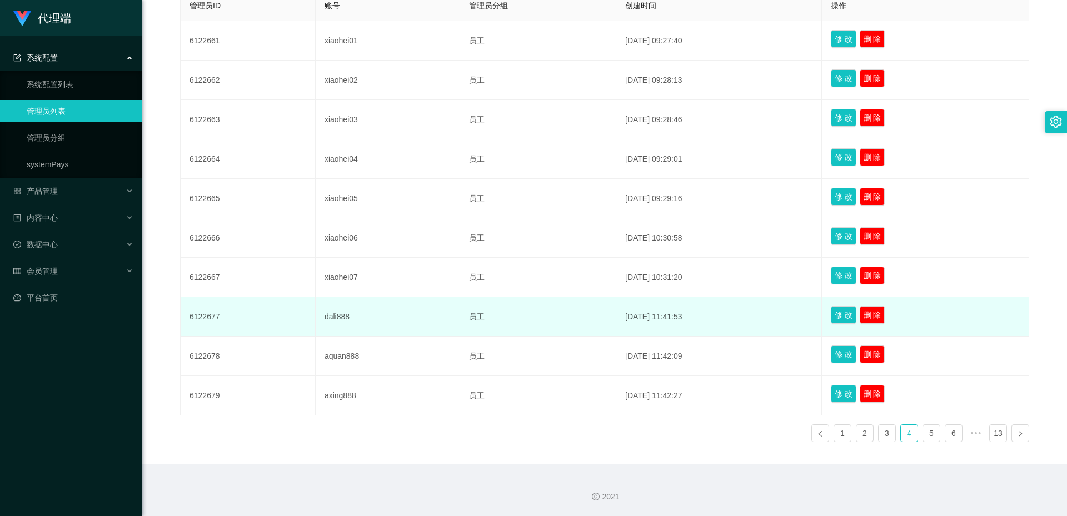
click at [351, 316] on td "dali888" at bounding box center [388, 316] width 144 height 39
click at [327, 321] on td "dali888" at bounding box center [388, 316] width 144 height 39
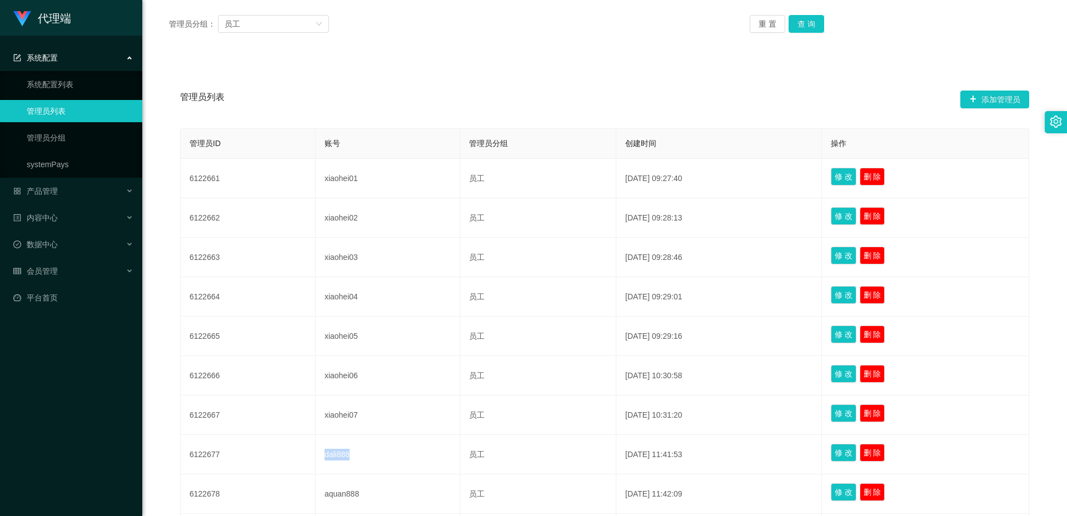
scroll to position [0, 0]
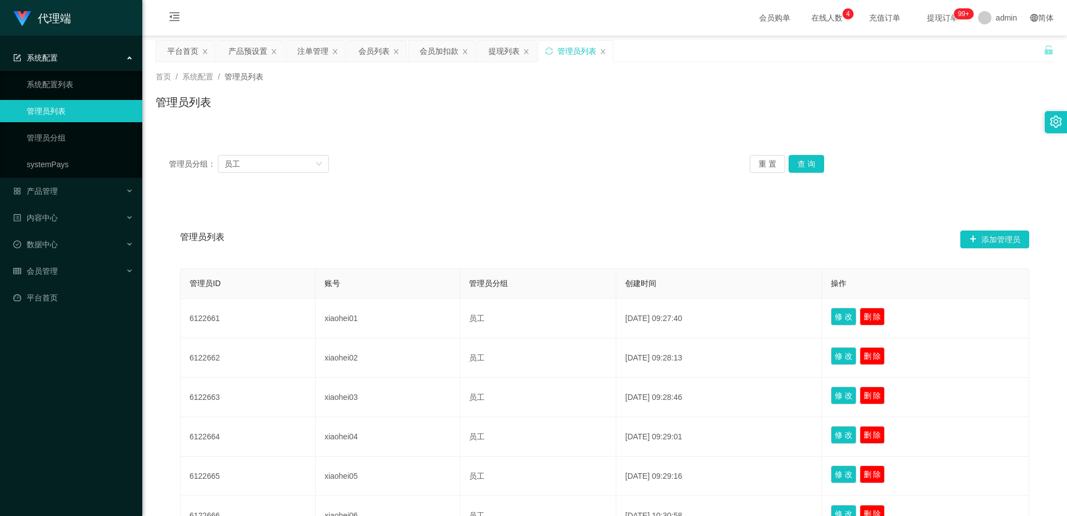
click at [573, 203] on div "管理员列表 添加管理员 管理员ID 账号 管理员分组 创建时间 操作 6122661 xiaohei01 员工 [DATE] 09:27:40 修 改 删 除…" at bounding box center [605, 469] width 898 height 545
click at [1013, 236] on button "添加管理员" at bounding box center [994, 240] width 69 height 18
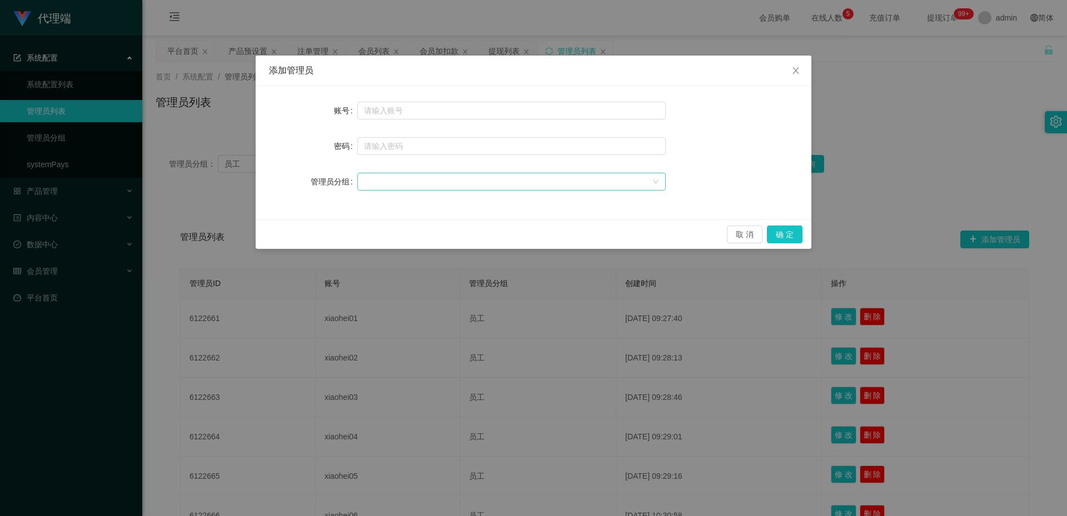
click at [409, 188] on div at bounding box center [508, 181] width 288 height 17
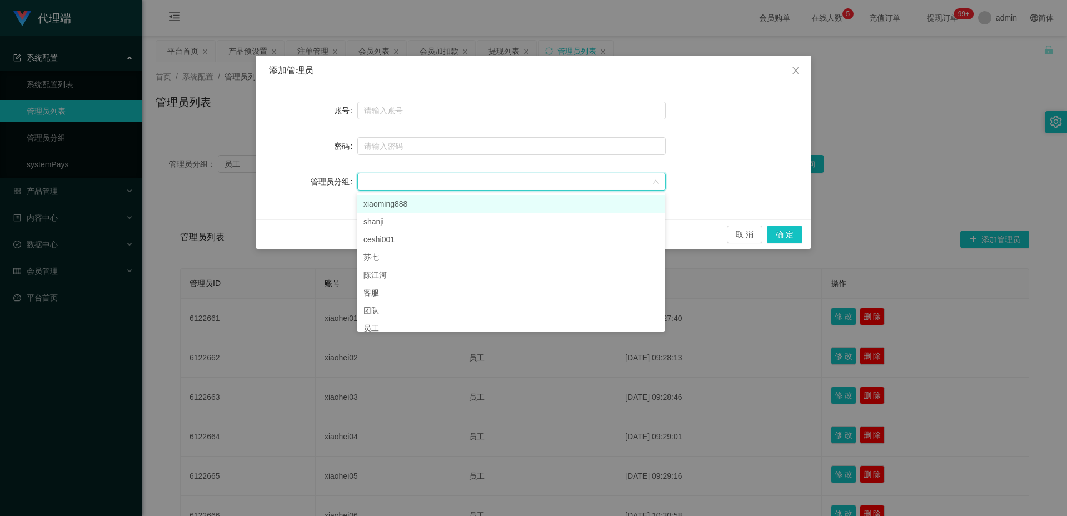
click at [445, 189] on div at bounding box center [508, 181] width 288 height 17
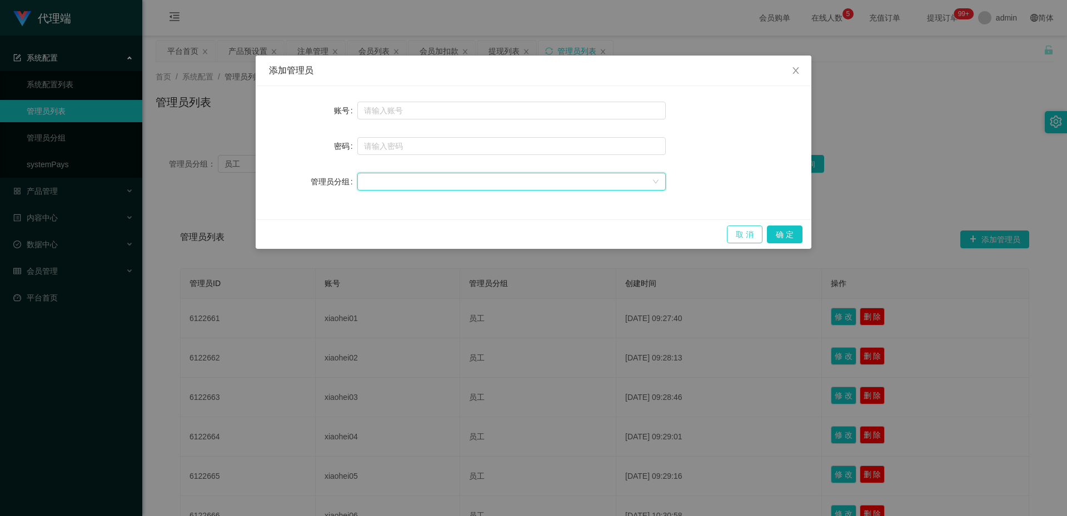
click at [735, 235] on button "取 消" at bounding box center [745, 235] width 36 height 18
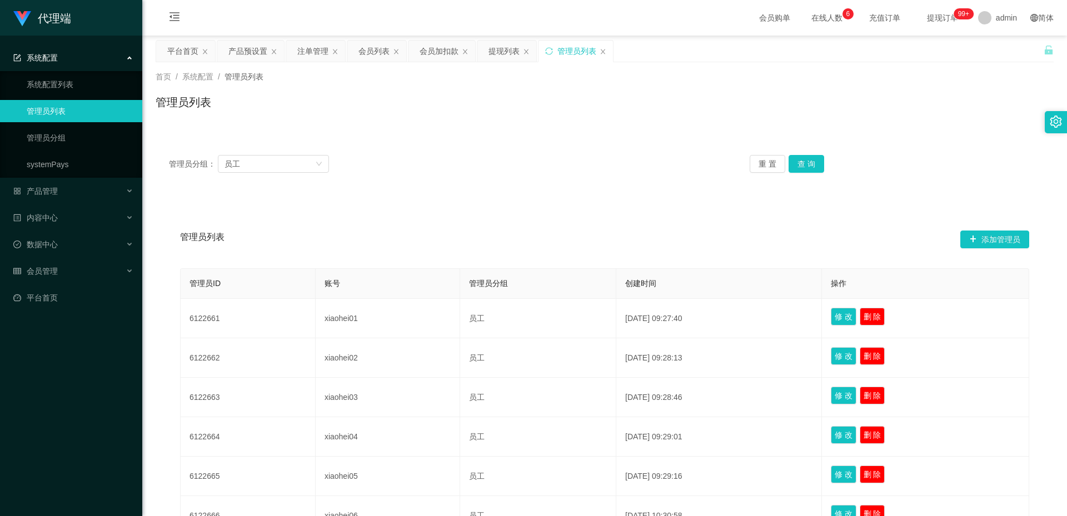
click at [499, 53] on div "提现列表" at bounding box center [503, 51] width 31 height 21
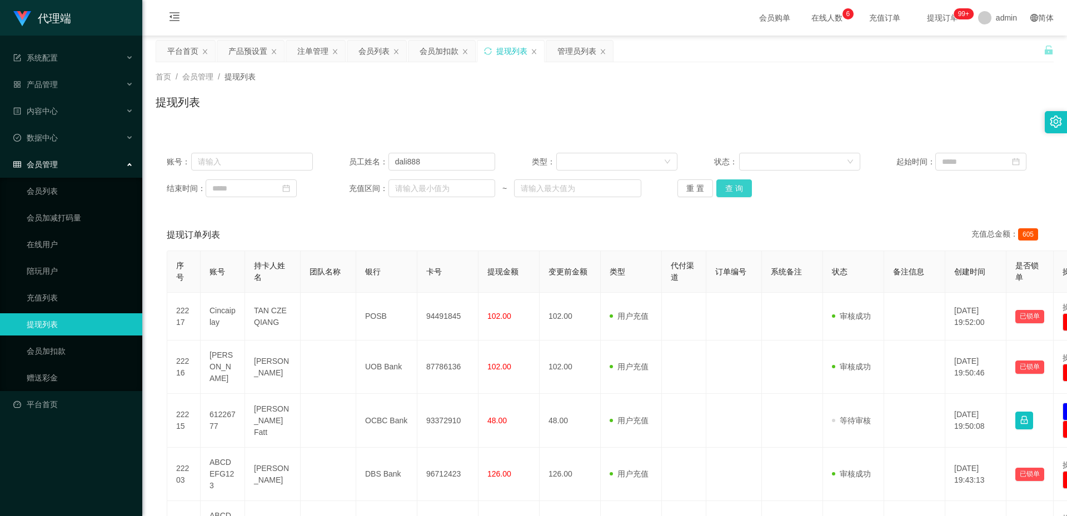
click at [721, 186] on button "查 询" at bounding box center [734, 188] width 36 height 18
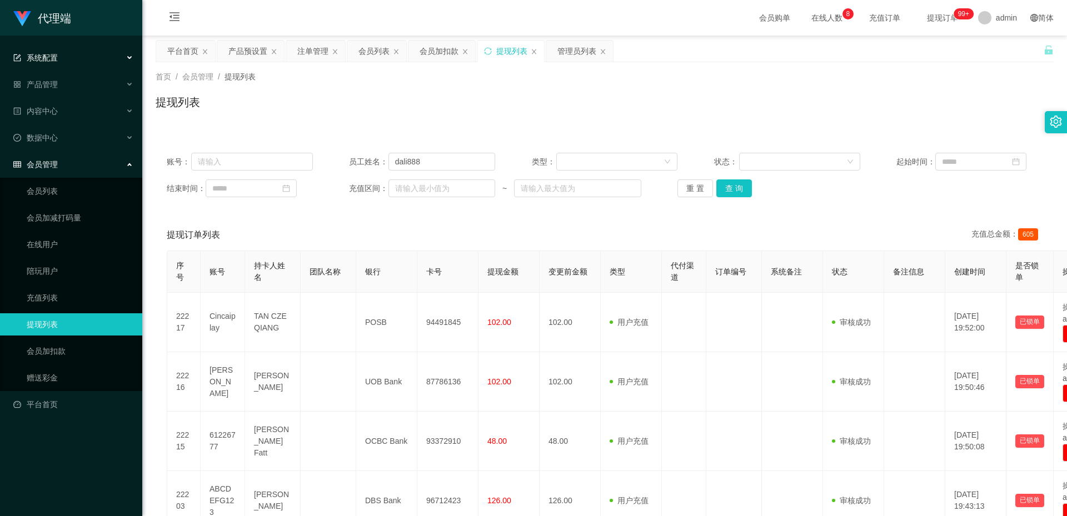
click at [92, 54] on div "系统配置" at bounding box center [71, 58] width 142 height 22
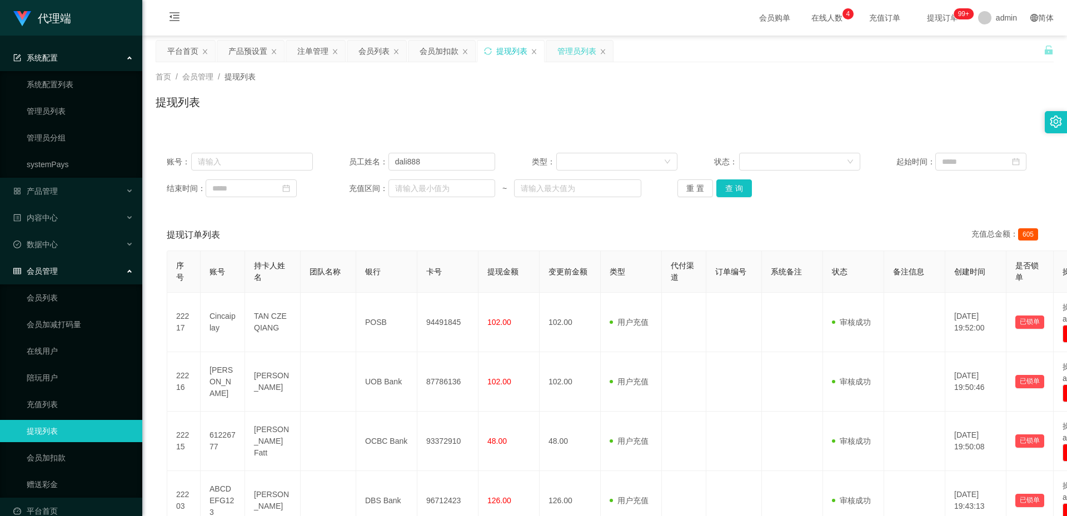
click at [575, 56] on div "管理员列表" at bounding box center [576, 51] width 39 height 21
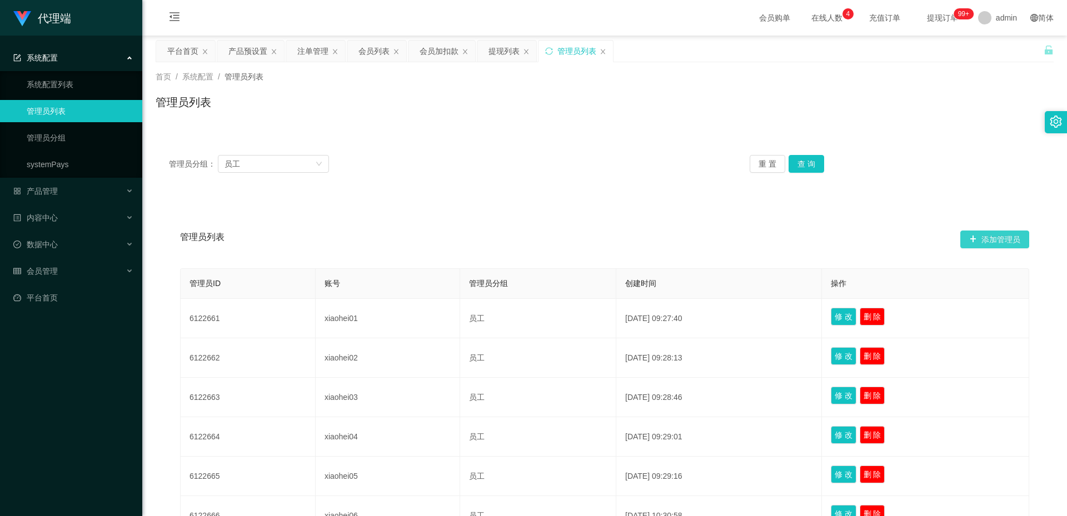
click at [1004, 244] on button "添加管理员" at bounding box center [994, 240] width 69 height 18
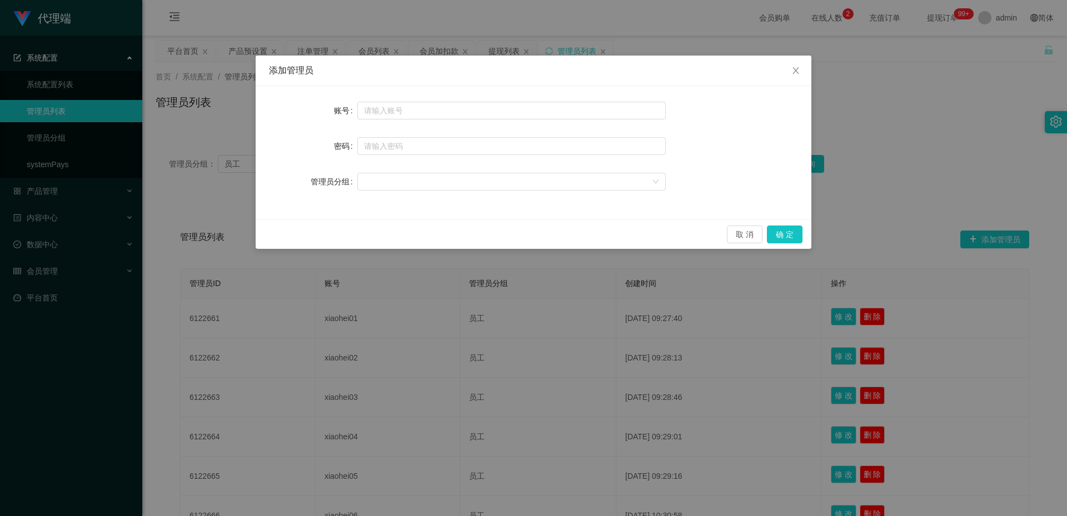
click at [528, 309] on div "添加管理员 账号 密码 管理员分组 取 消 确 定" at bounding box center [533, 258] width 1067 height 516
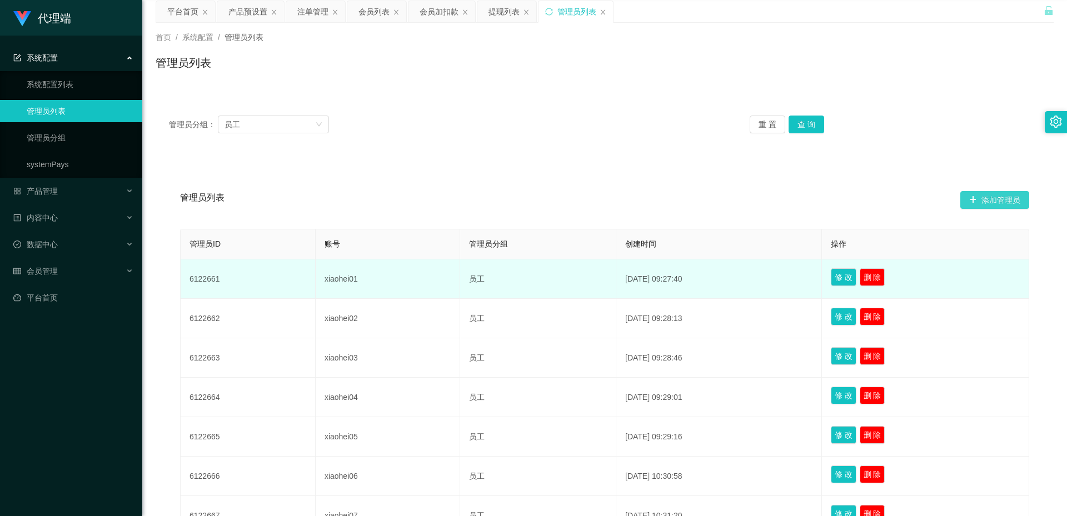
scroll to position [56, 0]
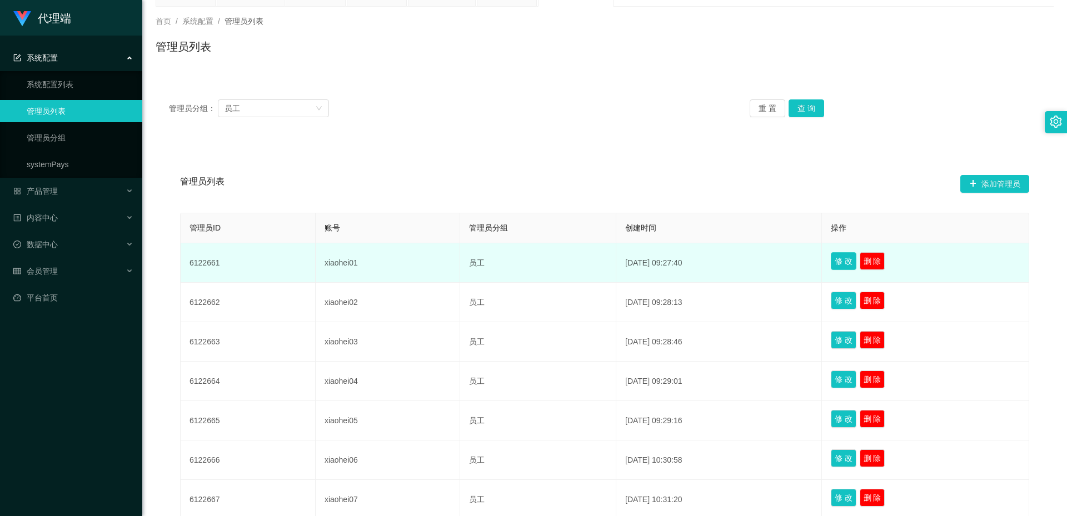
click at [838, 258] on button "修 改" at bounding box center [844, 261] width 26 height 18
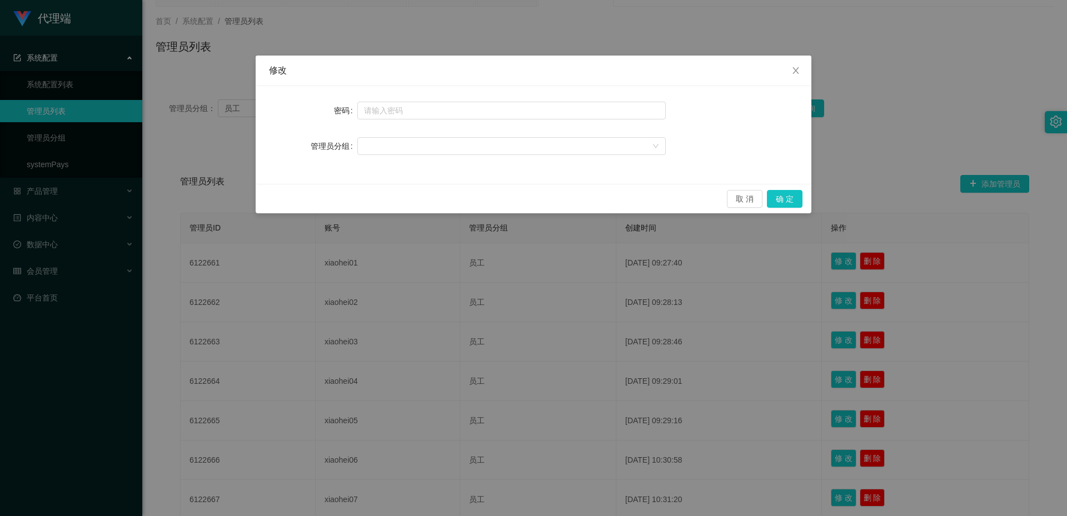
click at [700, 286] on div "修改 密码 管理员分组 取 消 确 定" at bounding box center [533, 258] width 1067 height 516
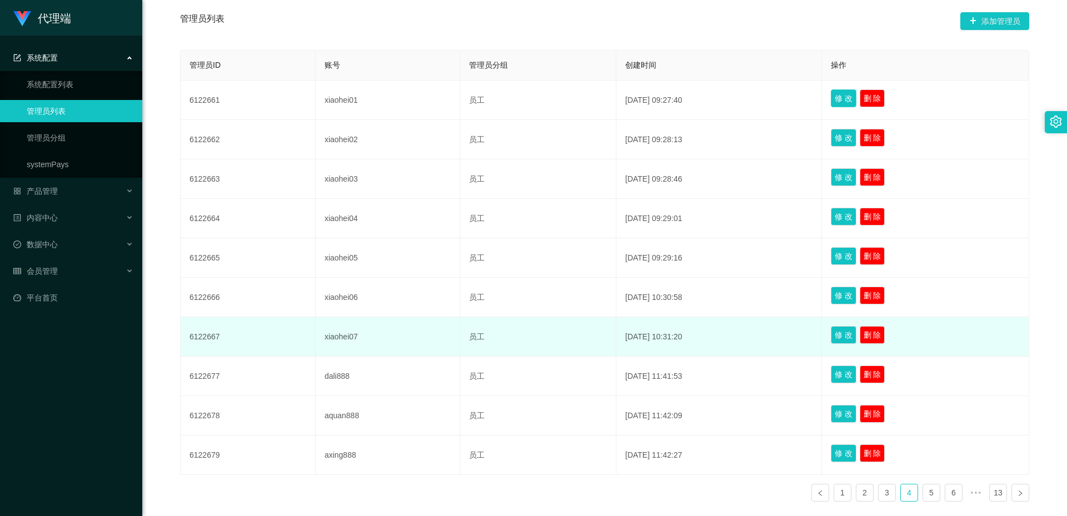
scroll to position [278, 0]
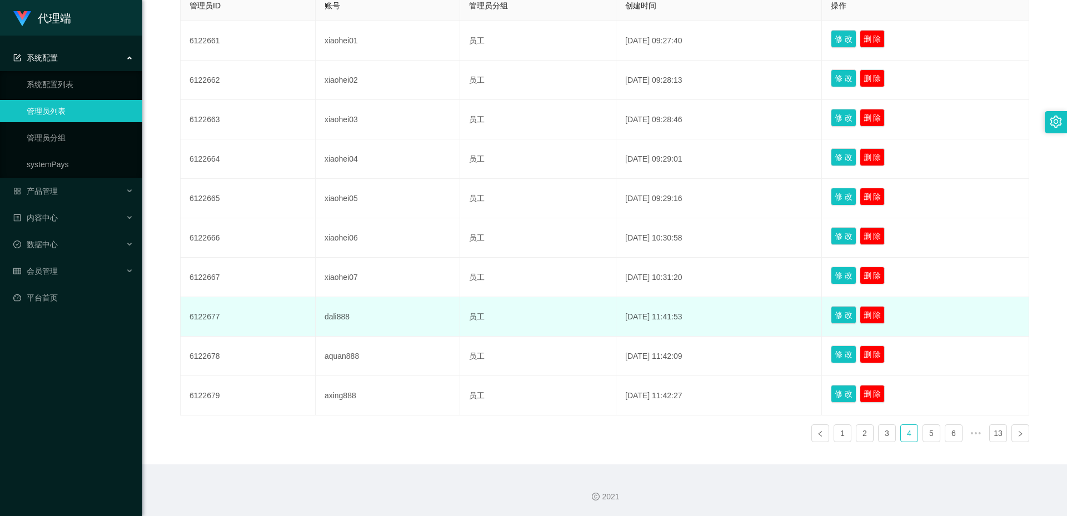
click at [325, 315] on td "dali888" at bounding box center [388, 316] width 144 height 39
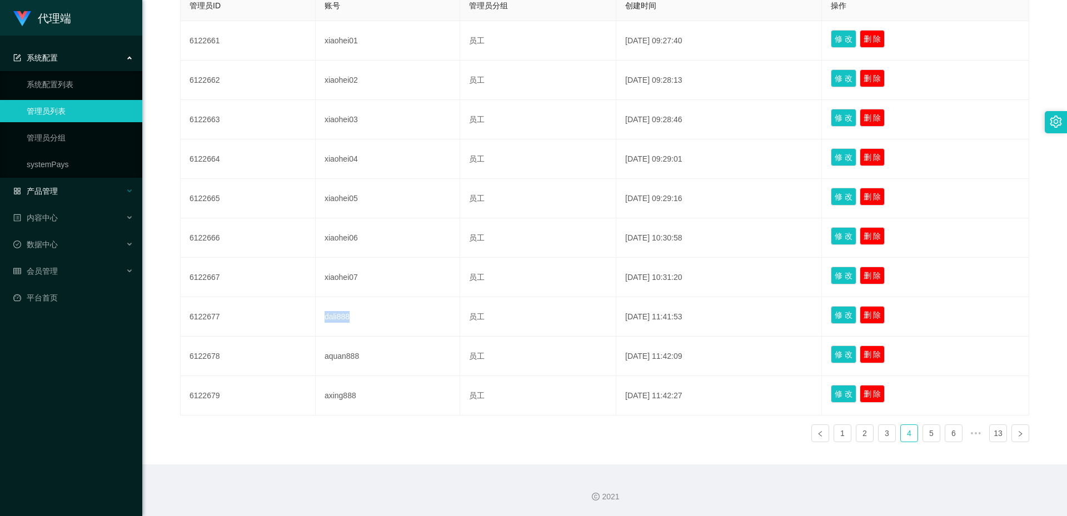
copy td "dali888"
click at [54, 163] on link "systemPays" at bounding box center [80, 164] width 107 height 22
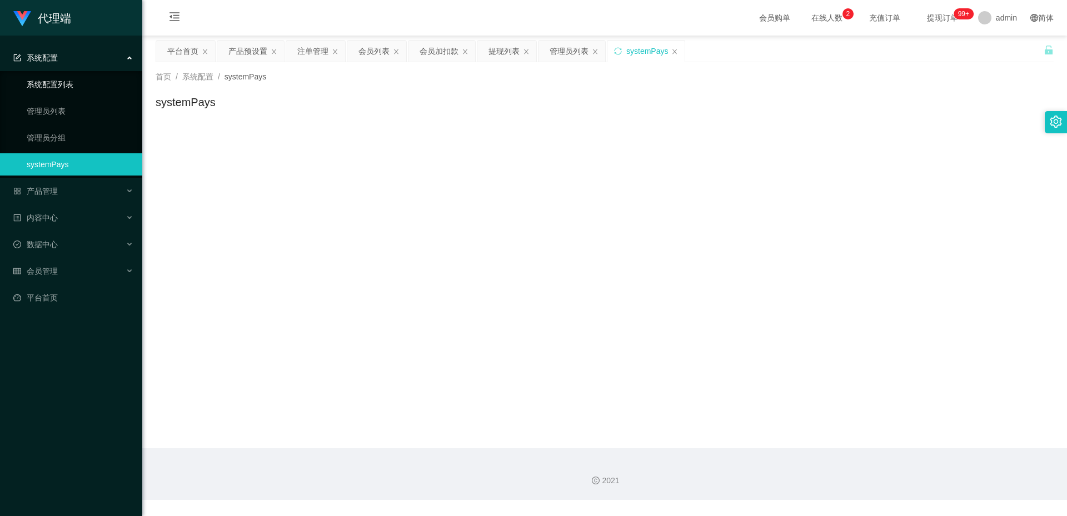
click at [72, 94] on link "系统配置列表" at bounding box center [80, 84] width 107 height 22
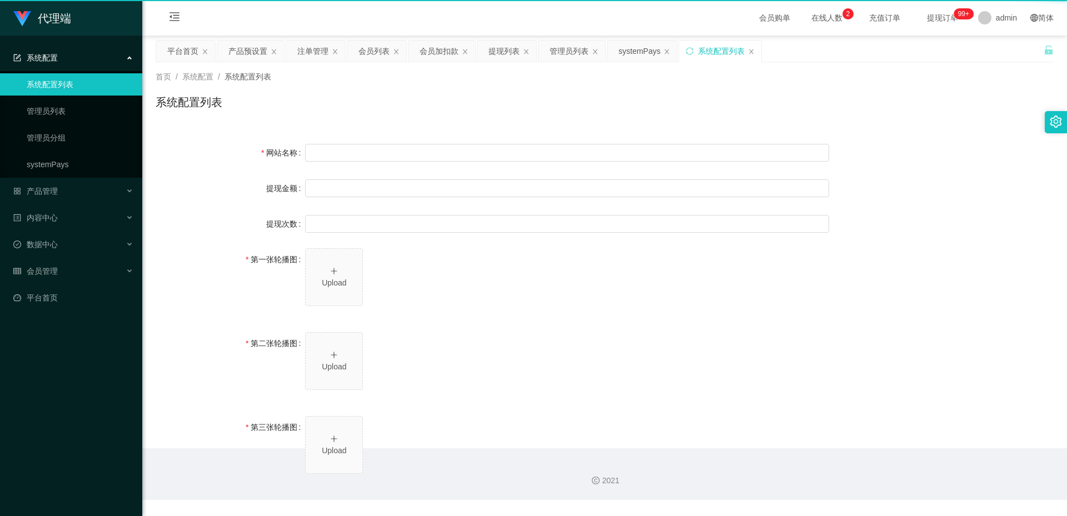
type input "40"
type input "1000000"
type input "[URL][DOMAIN_NAME]"
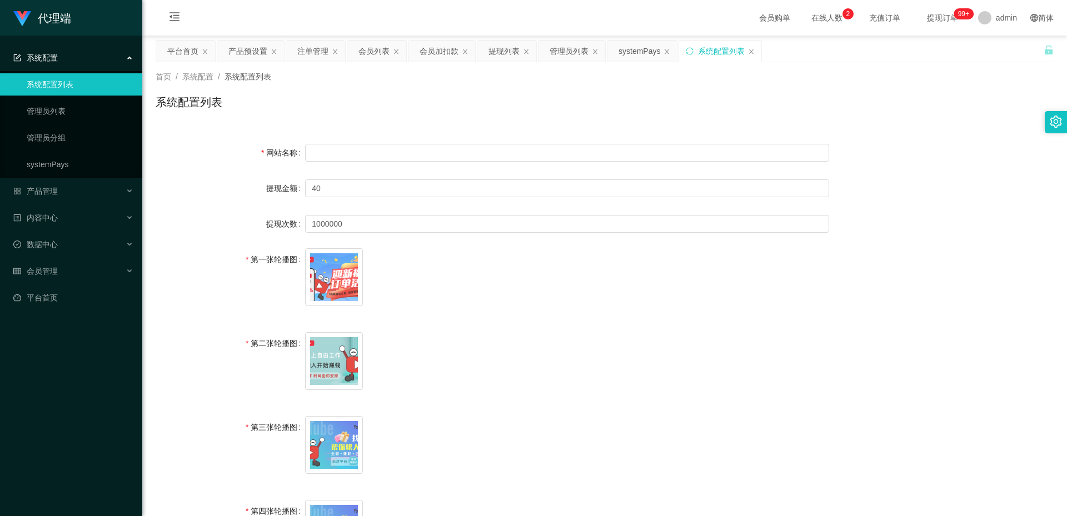
click at [743, 53] on div "系统配置列表" at bounding box center [720, 51] width 82 height 21
click at [751, 52] on icon "图标: close" at bounding box center [751, 51] width 7 height 7
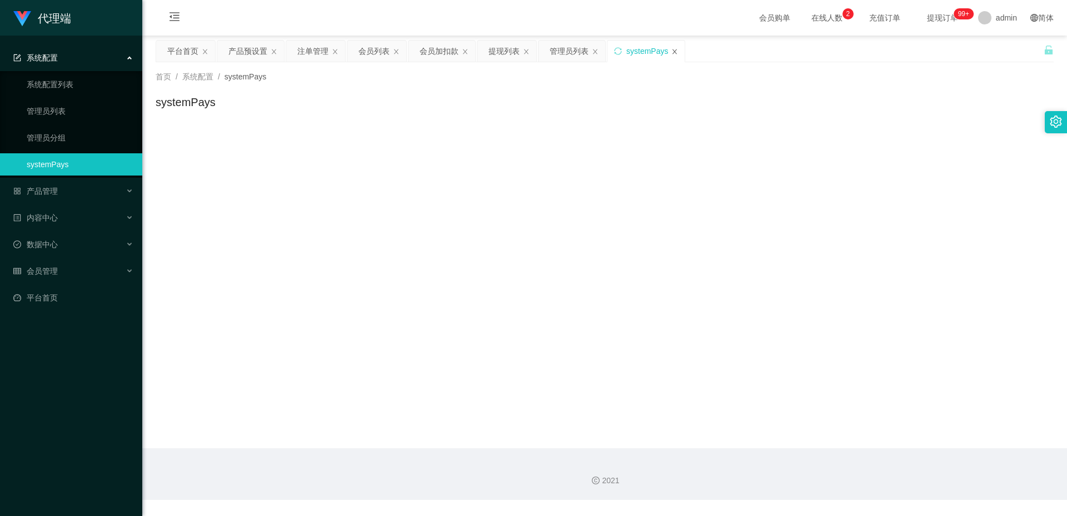
click at [671, 52] on icon "图标: close" at bounding box center [674, 51] width 7 height 7
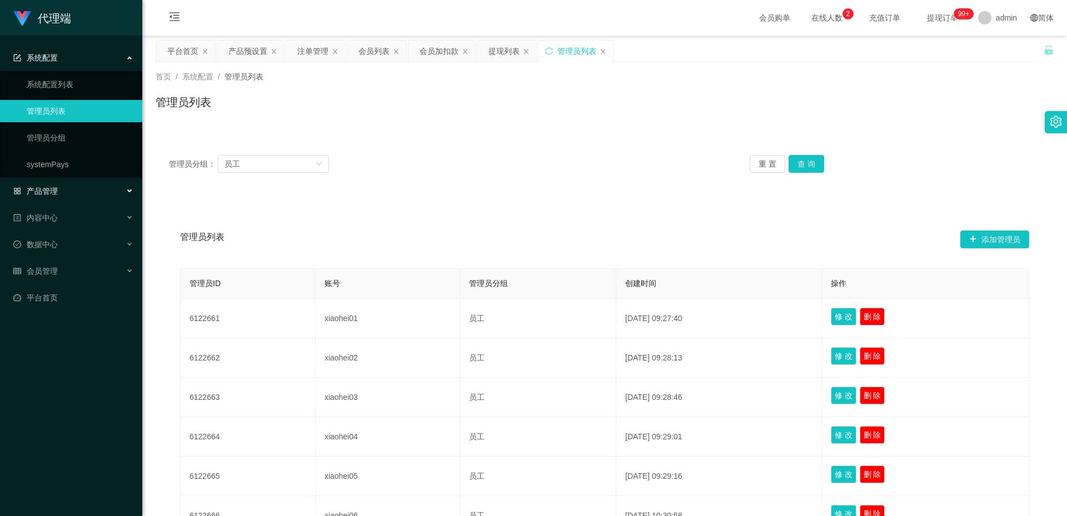
click at [67, 191] on div "产品管理" at bounding box center [71, 191] width 142 height 22
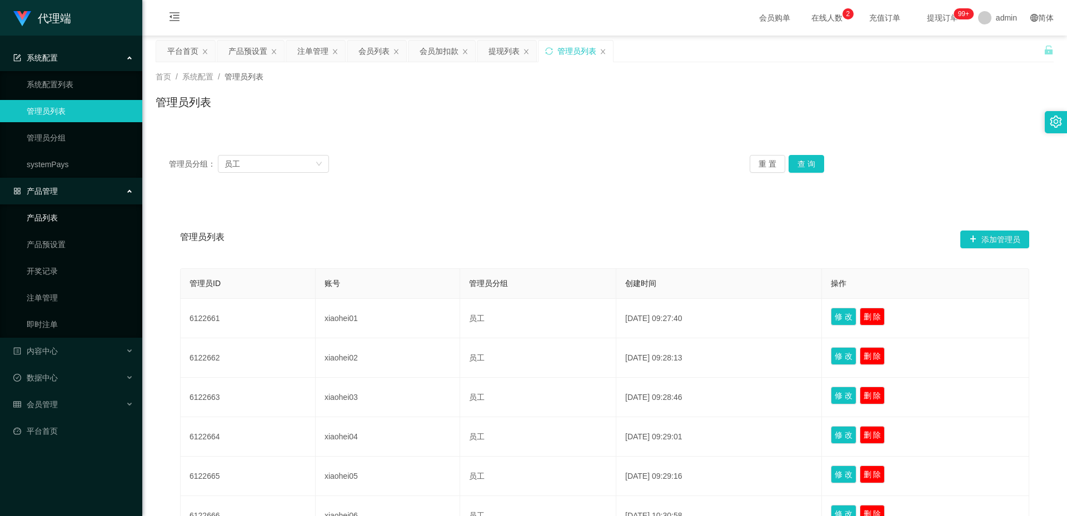
click at [56, 221] on link "产品列表" at bounding box center [80, 218] width 107 height 22
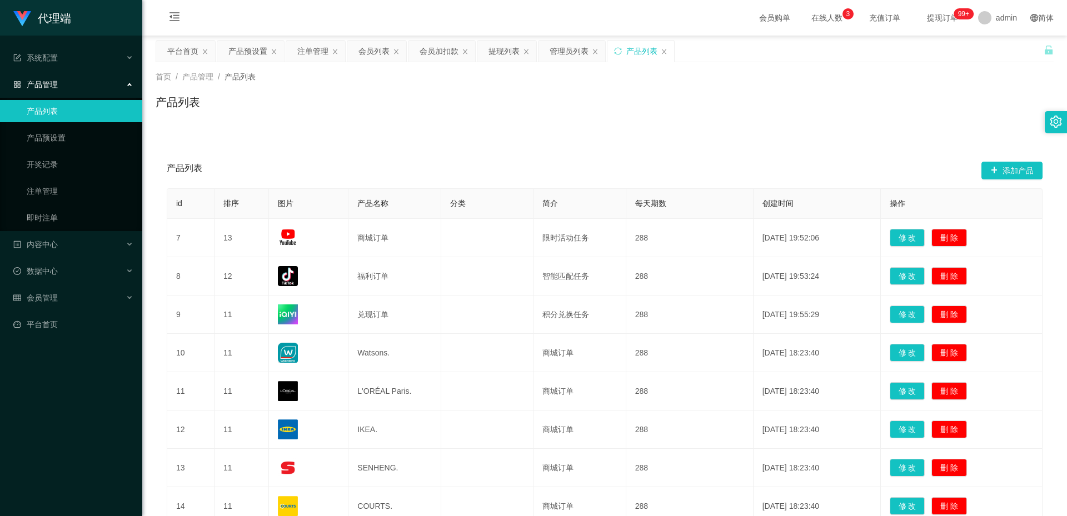
click at [665, 51] on icon "图标: close" at bounding box center [664, 51] width 7 height 7
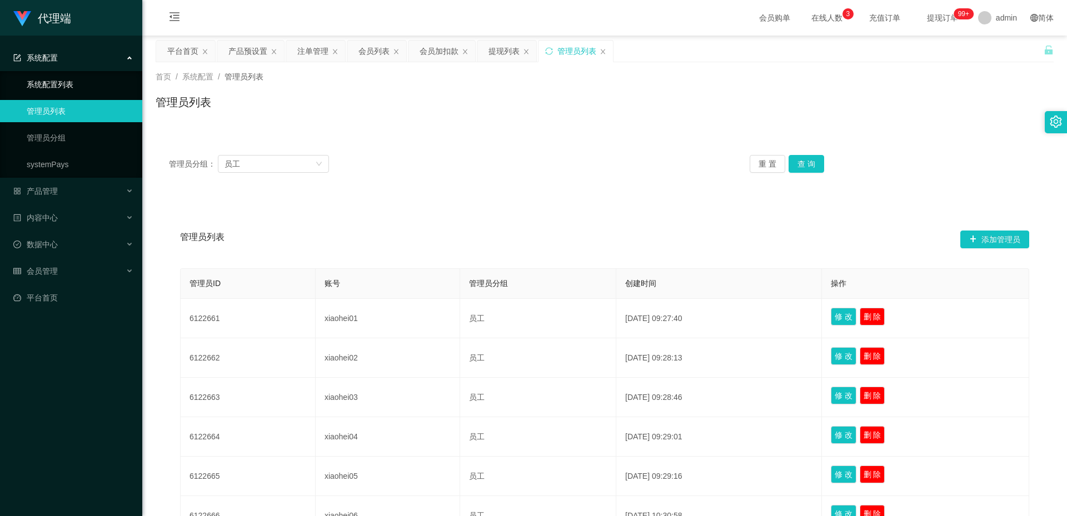
click at [72, 85] on link "系统配置列表" at bounding box center [80, 84] width 107 height 22
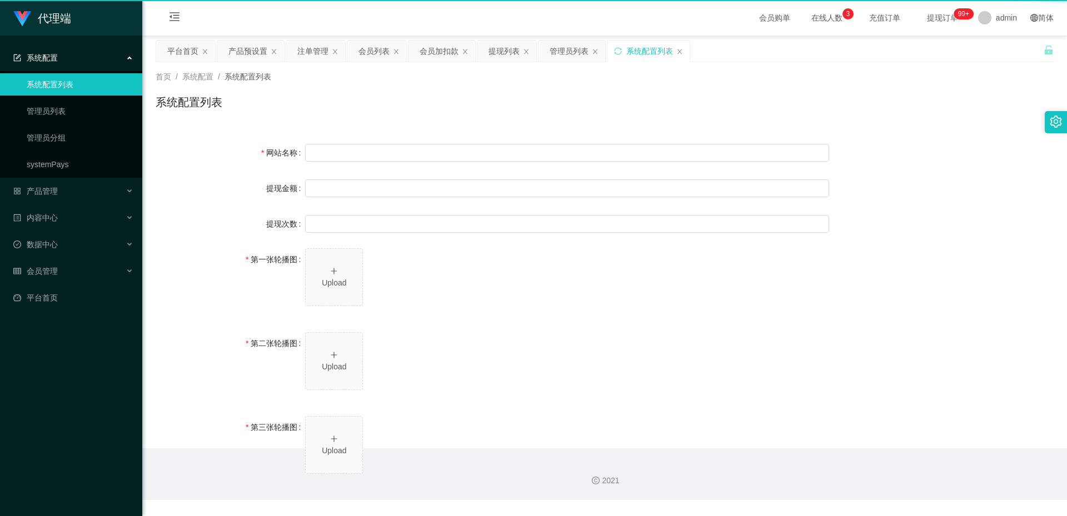
type input "40"
type input "1000000"
type input "[URL][DOMAIN_NAME]"
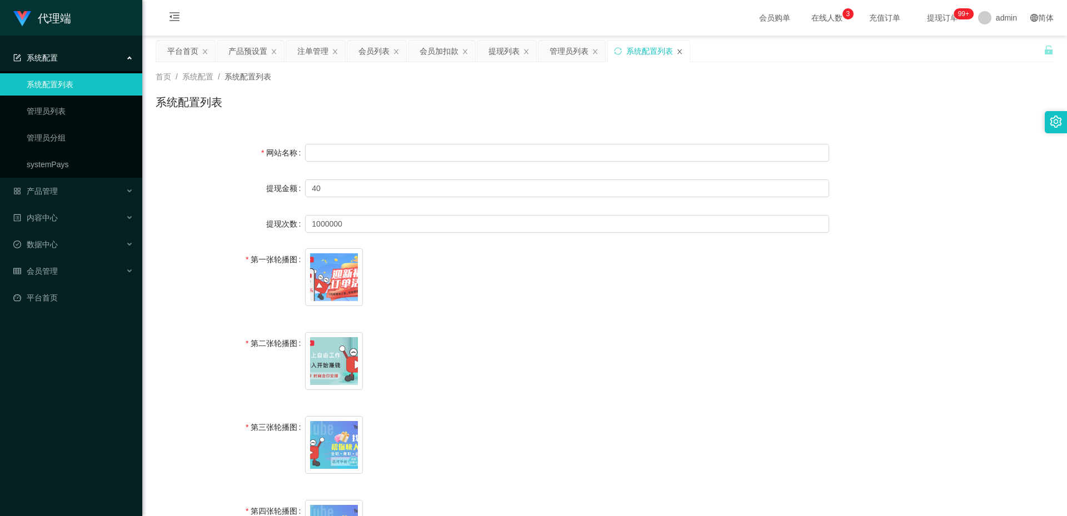
click at [681, 54] on icon "图标: close" at bounding box center [679, 51] width 7 height 7
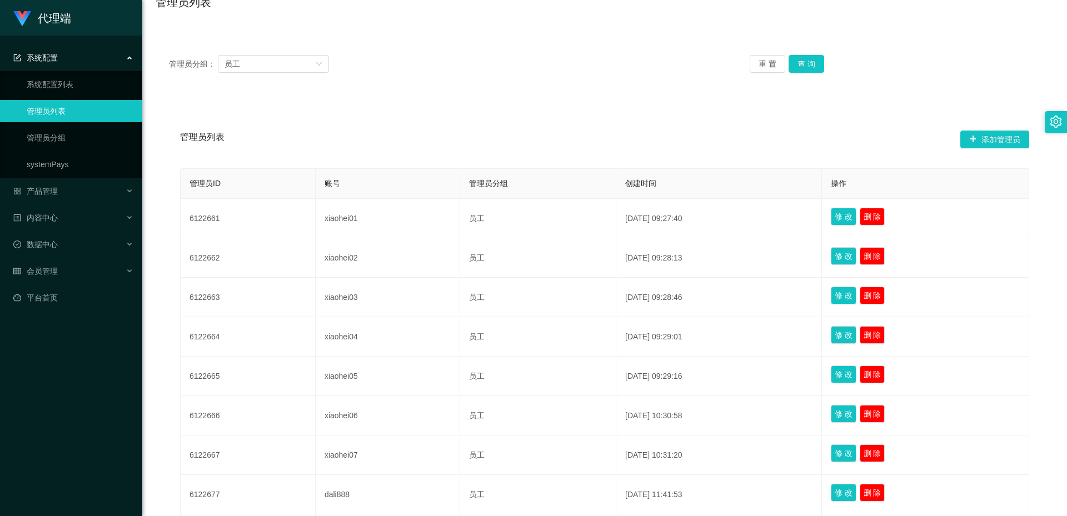
scroll to position [56, 0]
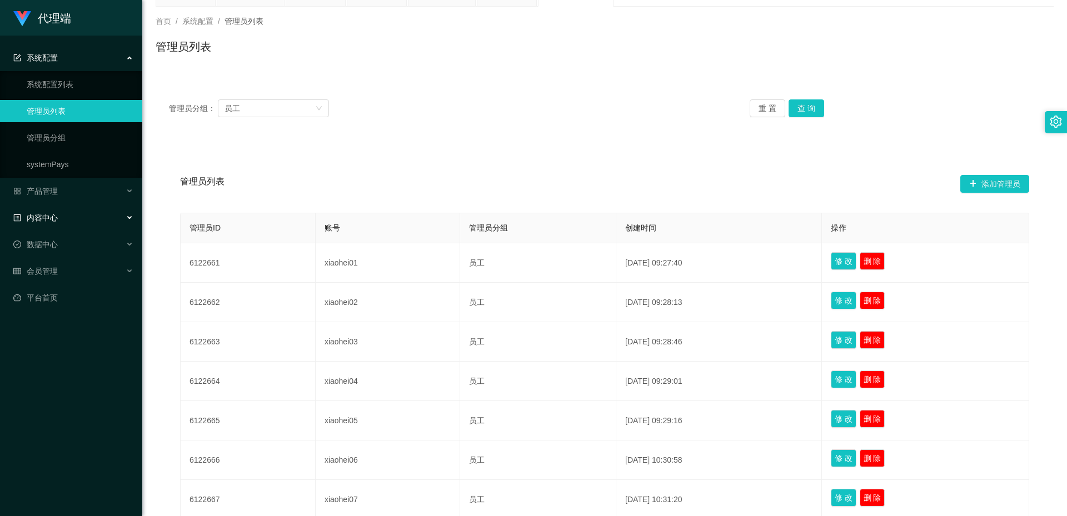
click at [70, 213] on div "内容中心" at bounding box center [71, 218] width 142 height 22
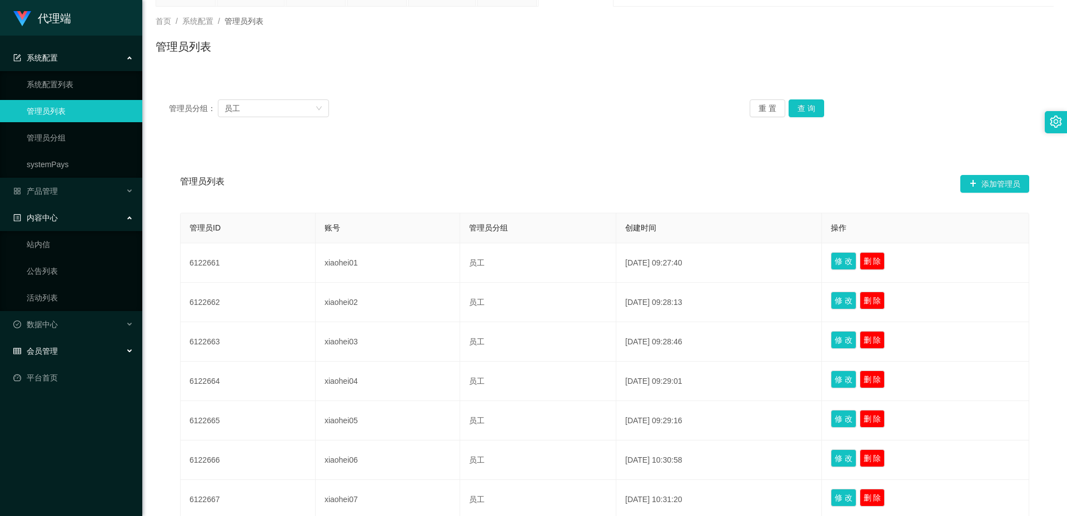
click at [76, 351] on div "会员管理" at bounding box center [71, 351] width 142 height 22
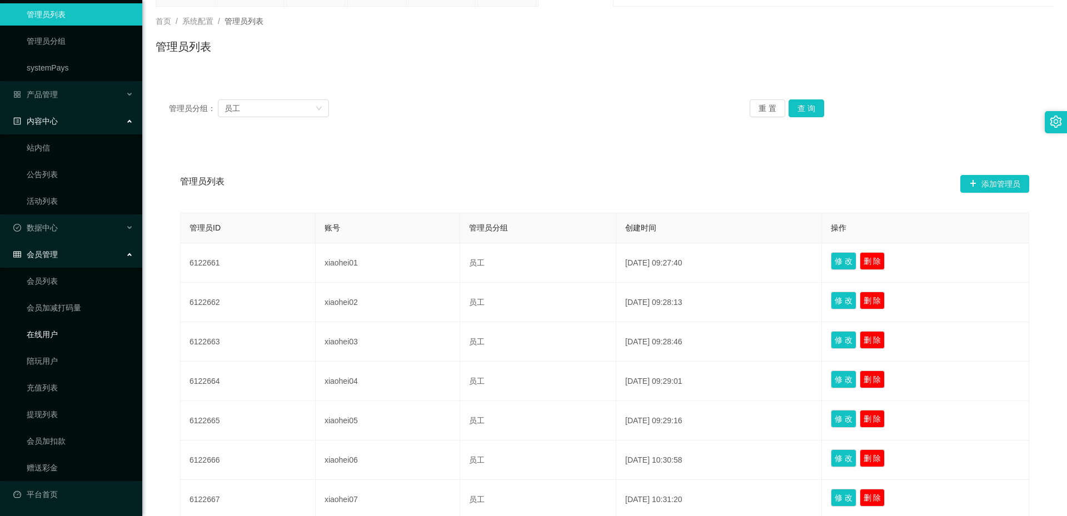
scroll to position [97, 0]
click at [87, 232] on div "数据中心" at bounding box center [71, 227] width 142 height 22
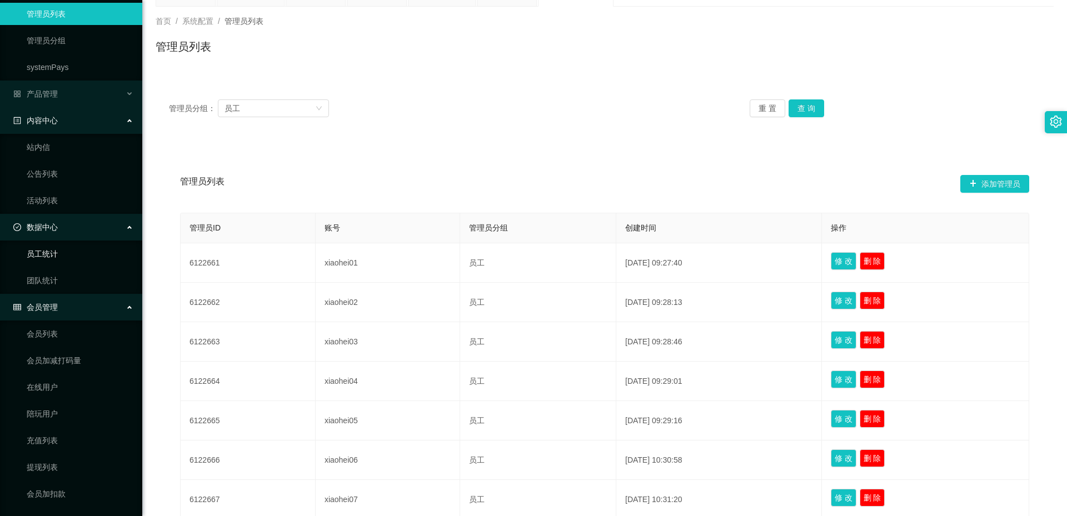
click at [68, 259] on link "员工统计" at bounding box center [80, 254] width 107 height 22
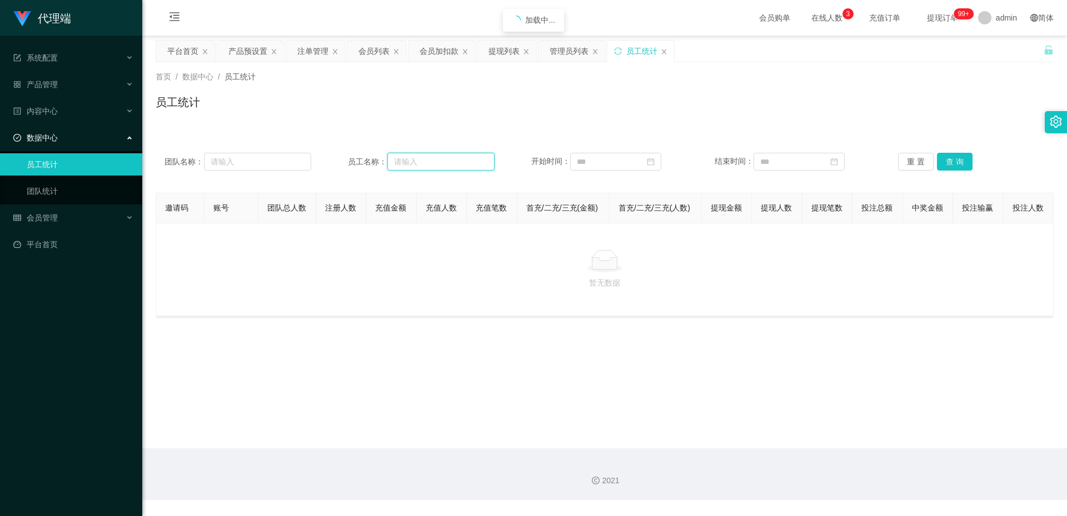
click at [406, 164] on input "text" at bounding box center [440, 162] width 107 height 18
paste input "dali888"
type input "dali888"
click at [960, 159] on button "查 询" at bounding box center [955, 162] width 36 height 18
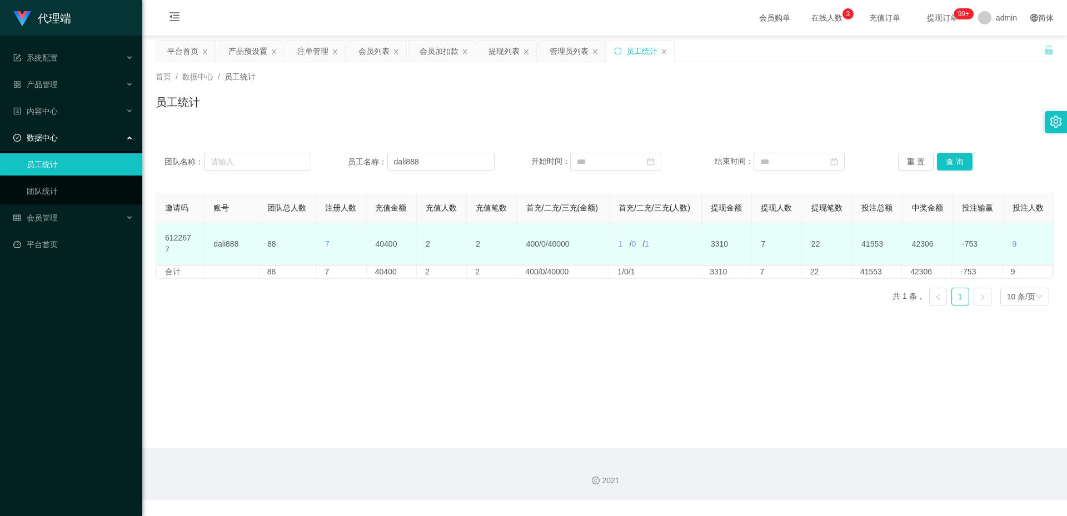
click at [184, 244] on td "6122677" at bounding box center [180, 244] width 48 height 42
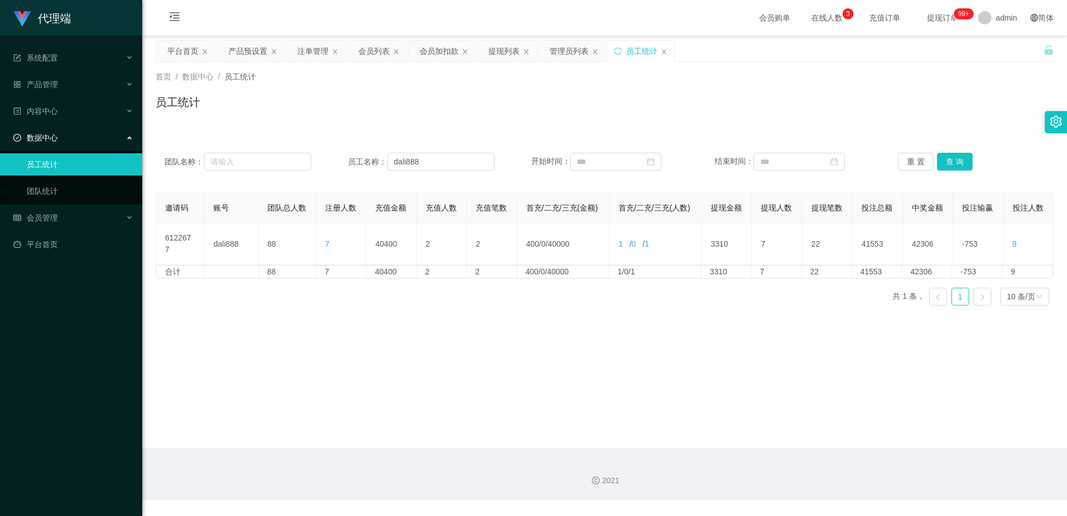
click at [270, 319] on main "关闭左侧 关闭右侧 关闭其它 刷新页面 平台首页 产品预设置 注单管理 会员列表 会员加扣款 提现列表 管理员列表 员工统计 首页 / 数据中心 / 员工统计…" at bounding box center [604, 242] width 925 height 413
click at [568, 49] on div "管理员列表" at bounding box center [569, 51] width 39 height 21
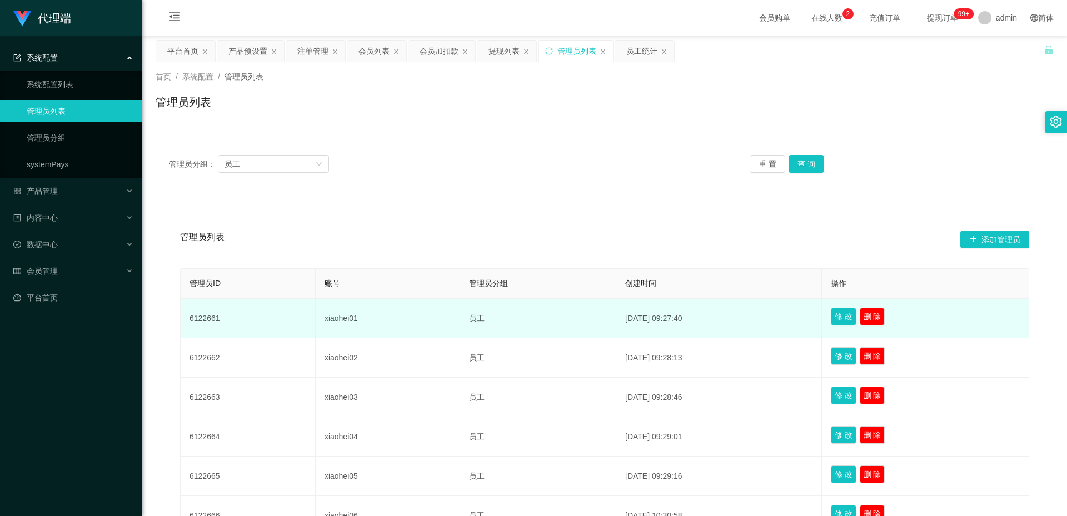
click at [342, 316] on td "xiaohei01" at bounding box center [388, 318] width 144 height 39
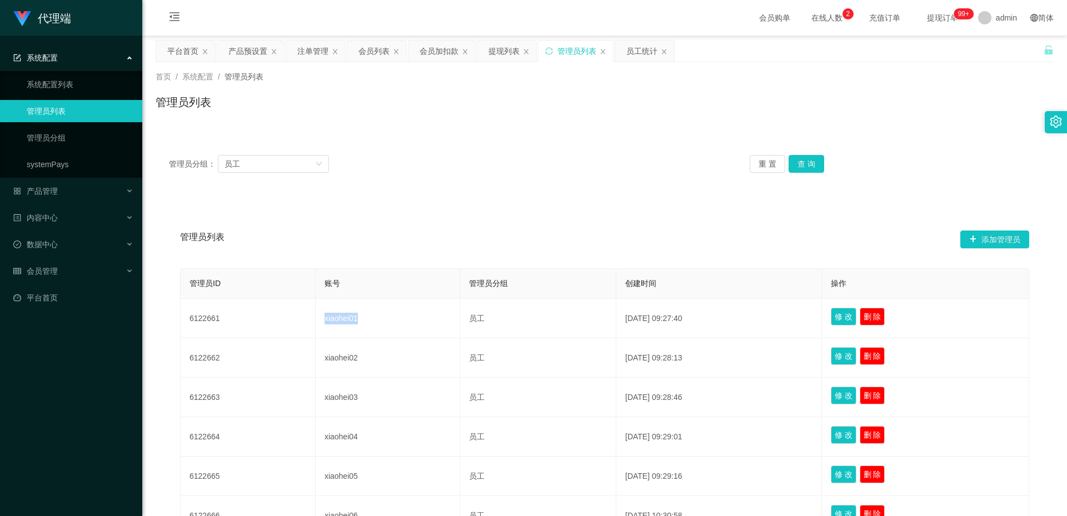
copy td "xiaohei01"
click at [638, 48] on div "员工统计" at bounding box center [641, 51] width 31 height 21
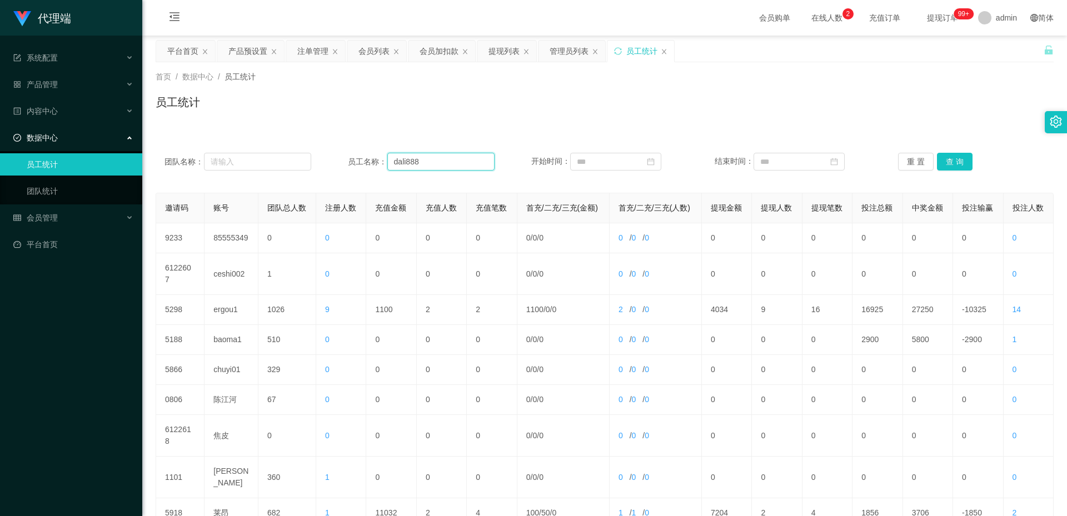
click at [471, 162] on input "dali888" at bounding box center [440, 162] width 107 height 18
paste input "xiaohei01"
type input "xiaohei01"
click at [955, 159] on button "查 询" at bounding box center [955, 162] width 36 height 18
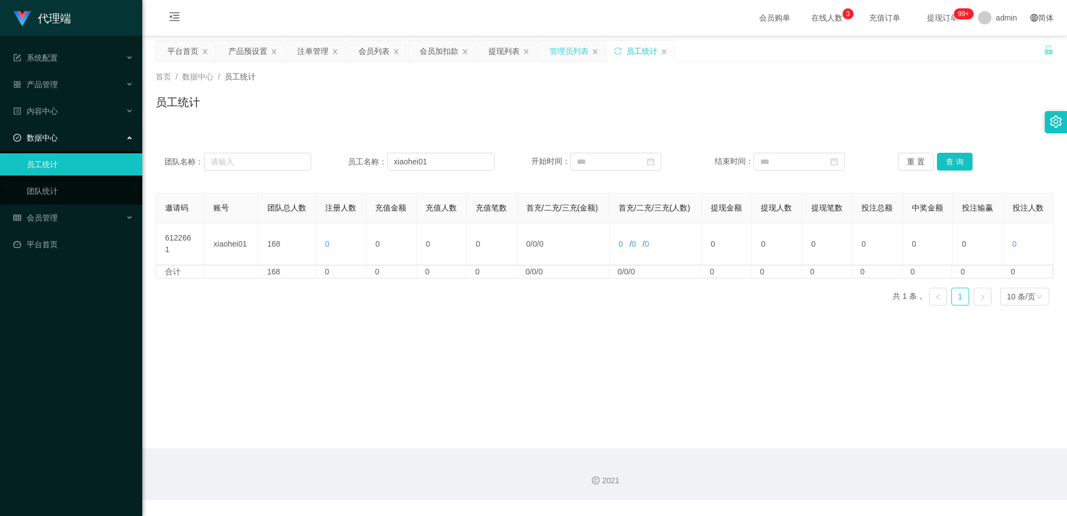
click at [577, 50] on div "管理员列表" at bounding box center [569, 51] width 39 height 21
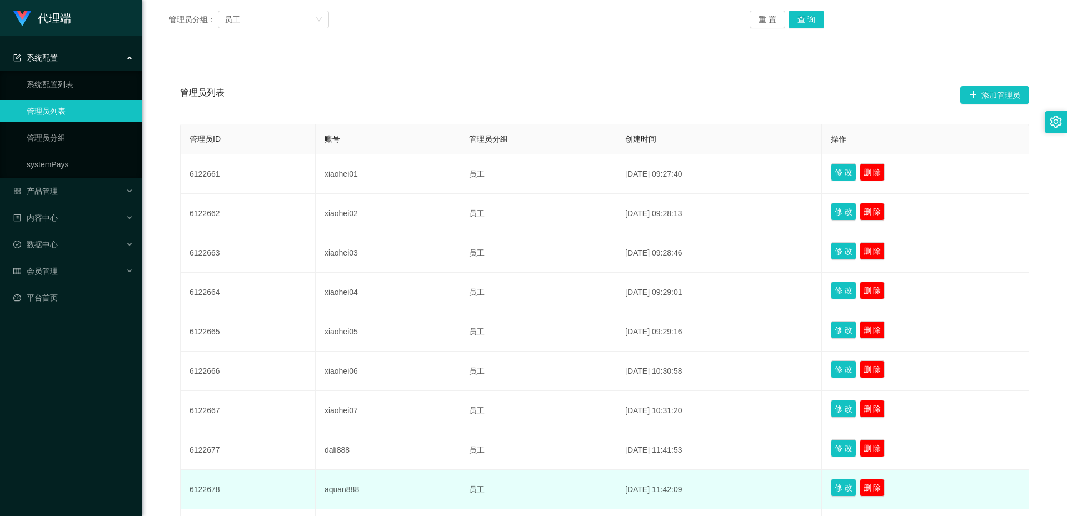
scroll to position [222, 0]
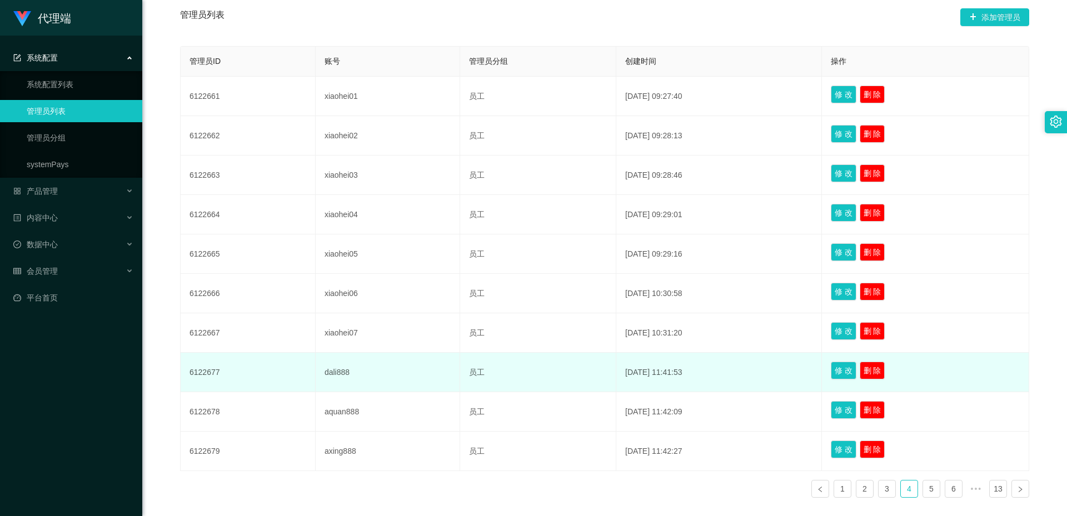
click at [335, 372] on td "dali888" at bounding box center [388, 372] width 144 height 39
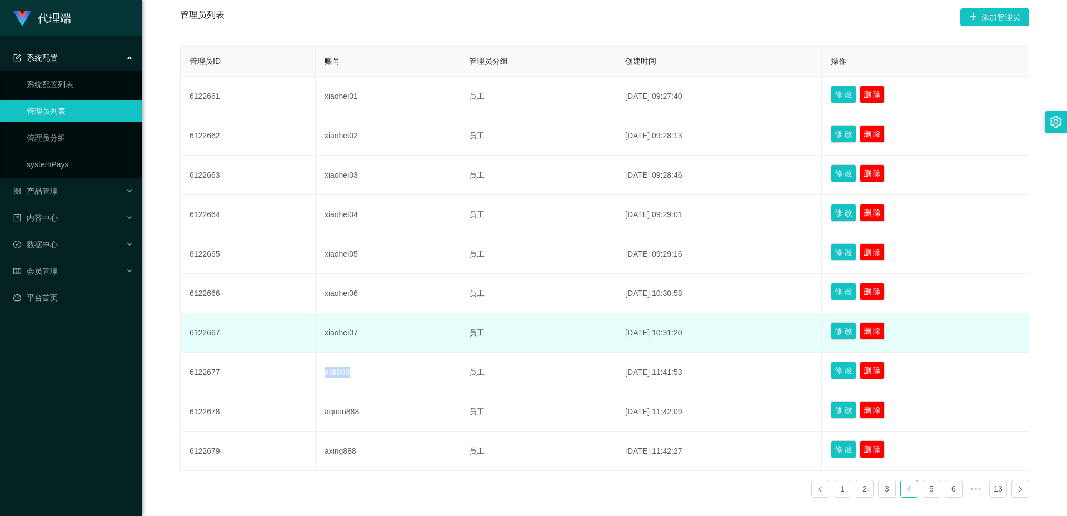
copy td "dali888"
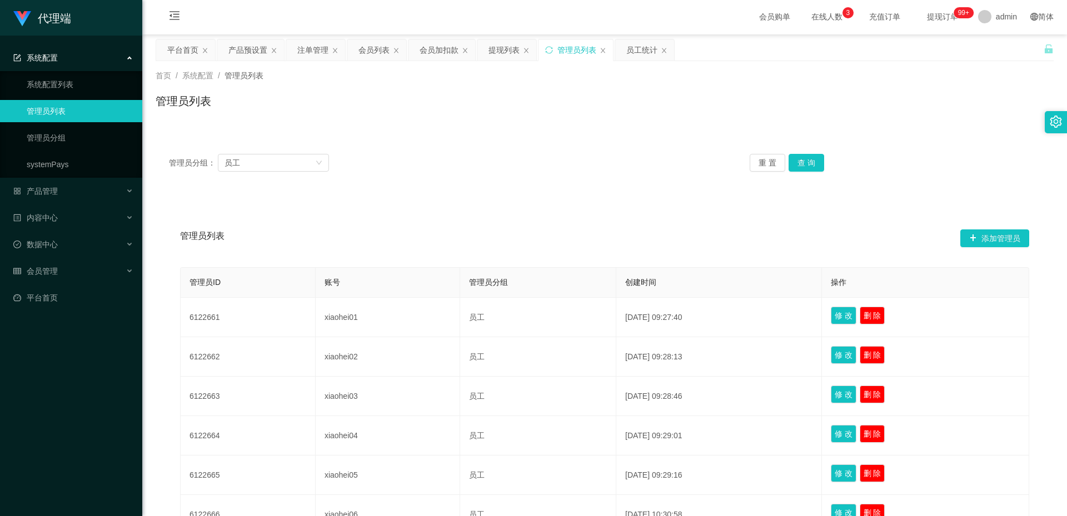
scroll to position [0, 0]
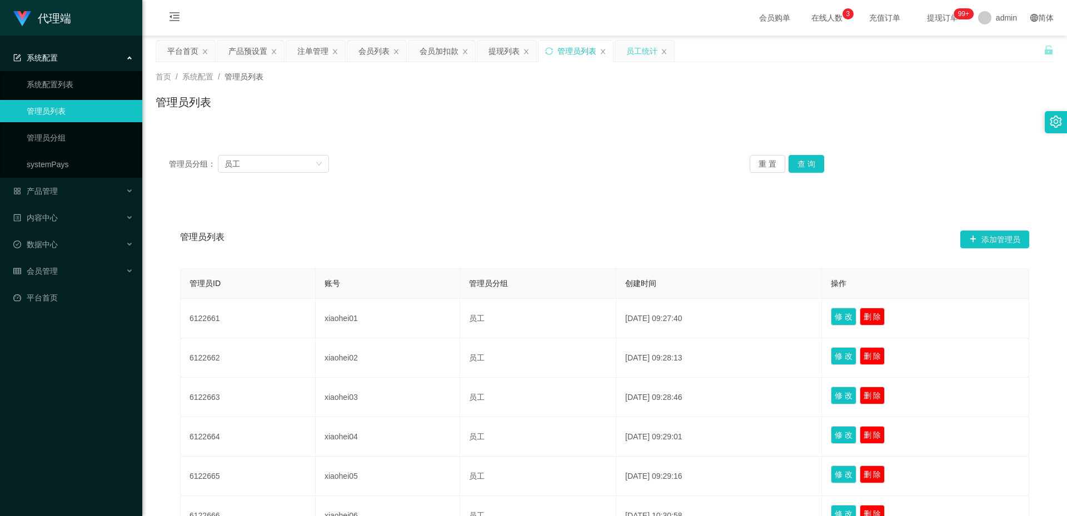
click at [645, 52] on div "员工统计" at bounding box center [641, 51] width 31 height 21
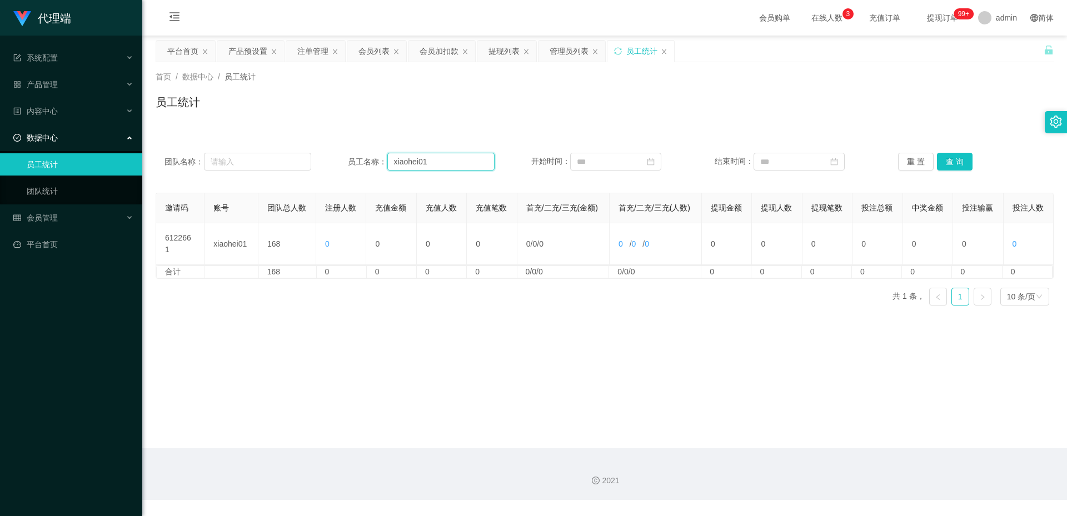
click at [452, 161] on input "xiaohei01" at bounding box center [440, 162] width 107 height 18
paste input "dali888"
type input "dali888"
click at [952, 163] on button "查 询" at bounding box center [955, 162] width 36 height 18
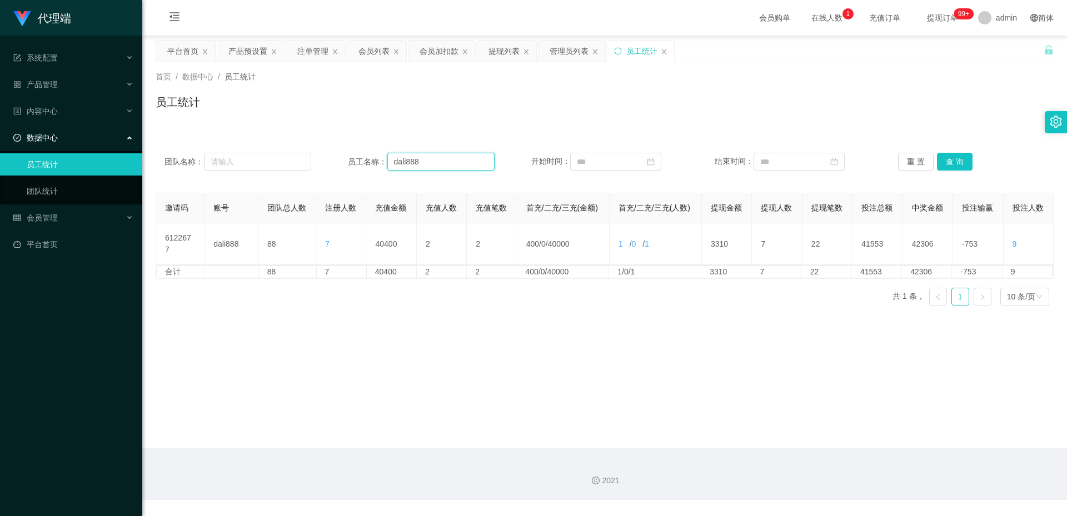
click at [421, 163] on input "dali888" at bounding box center [440, 162] width 107 height 18
paste input "aluo666"
type input "aluo666"
click at [952, 159] on button "查 询" at bounding box center [955, 162] width 36 height 18
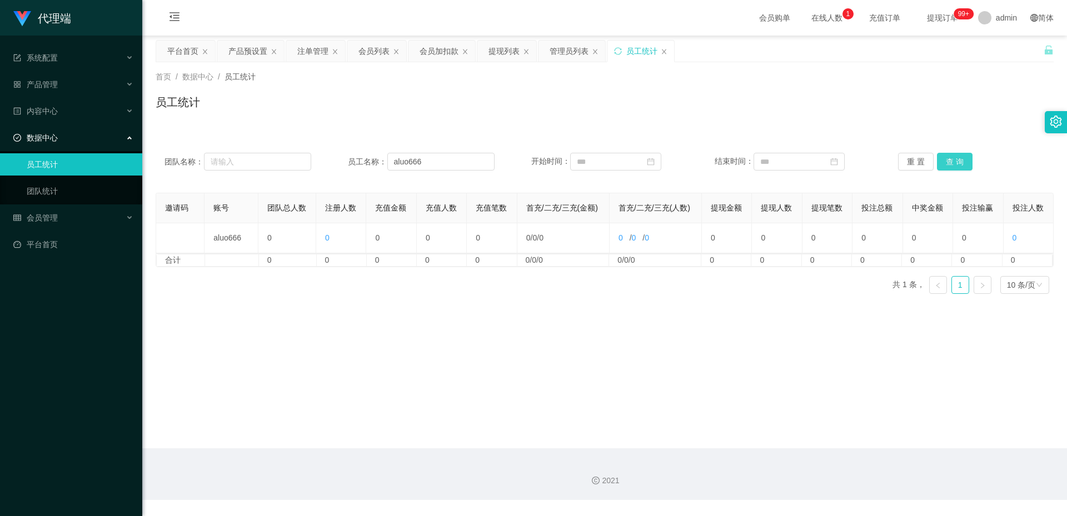
click at [953, 168] on button "查 询" at bounding box center [955, 162] width 36 height 18
click at [558, 48] on div "管理员列表" at bounding box center [569, 51] width 39 height 21
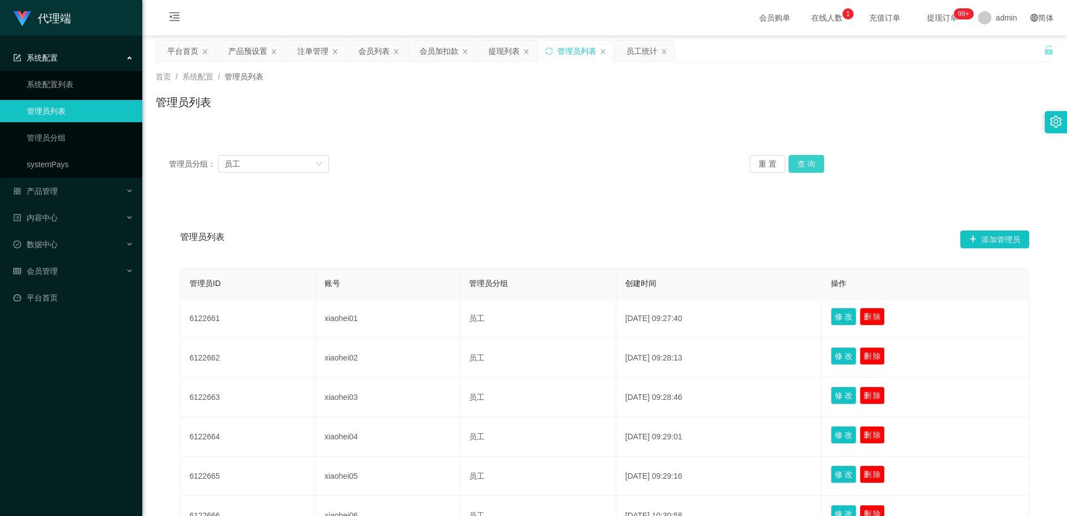
click at [805, 162] on button "查 询" at bounding box center [806, 164] width 36 height 18
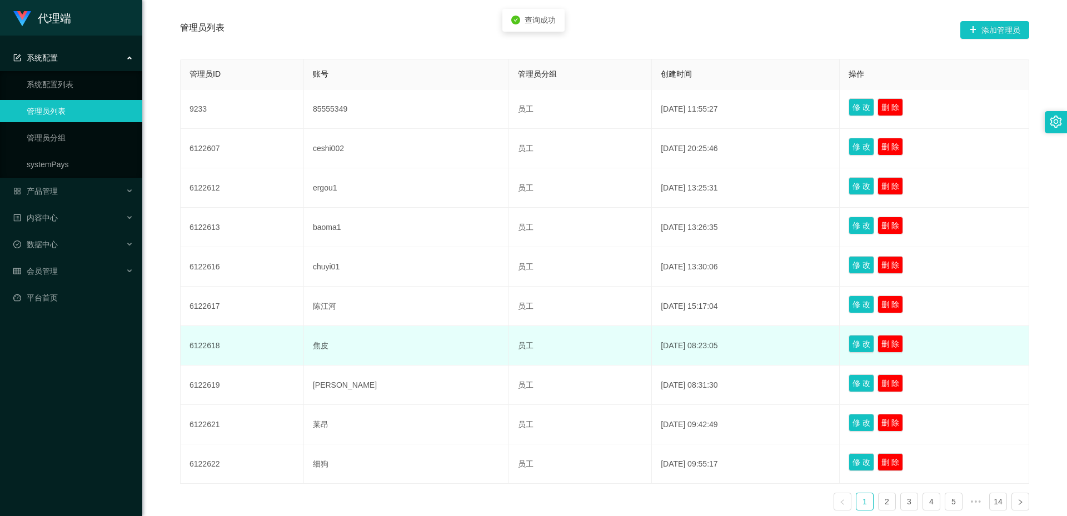
scroll to position [278, 0]
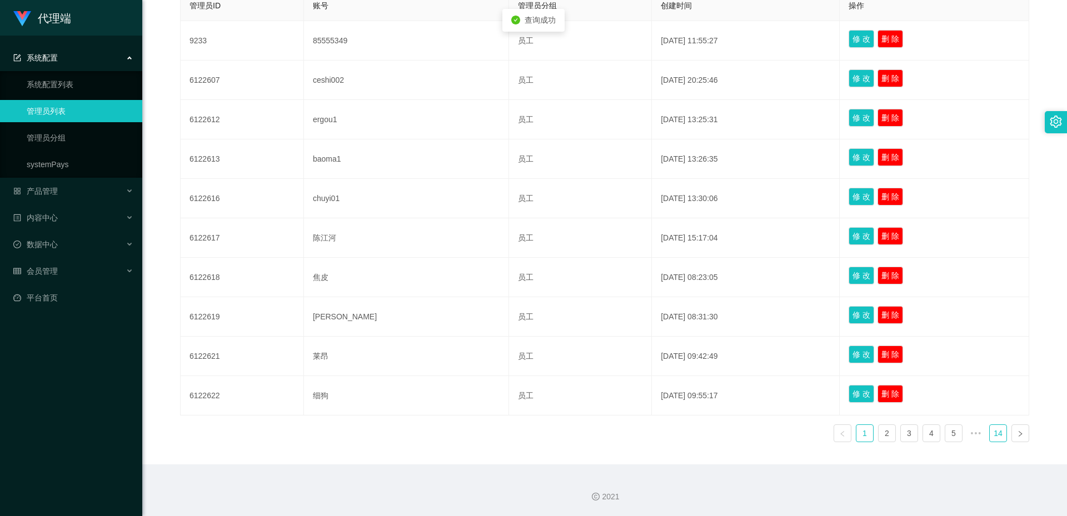
click at [993, 426] on link "14" at bounding box center [998, 433] width 17 height 17
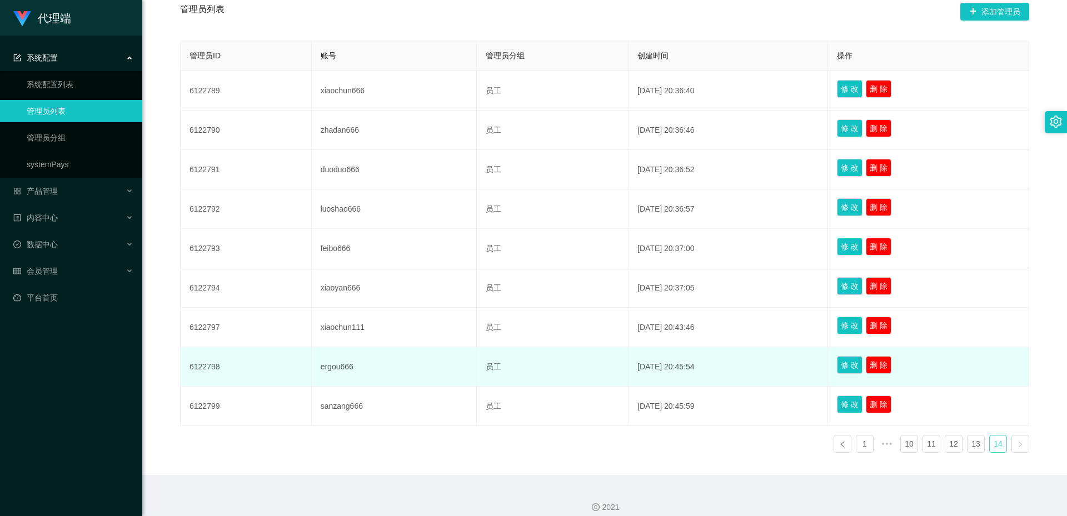
scroll to position [238, 0]
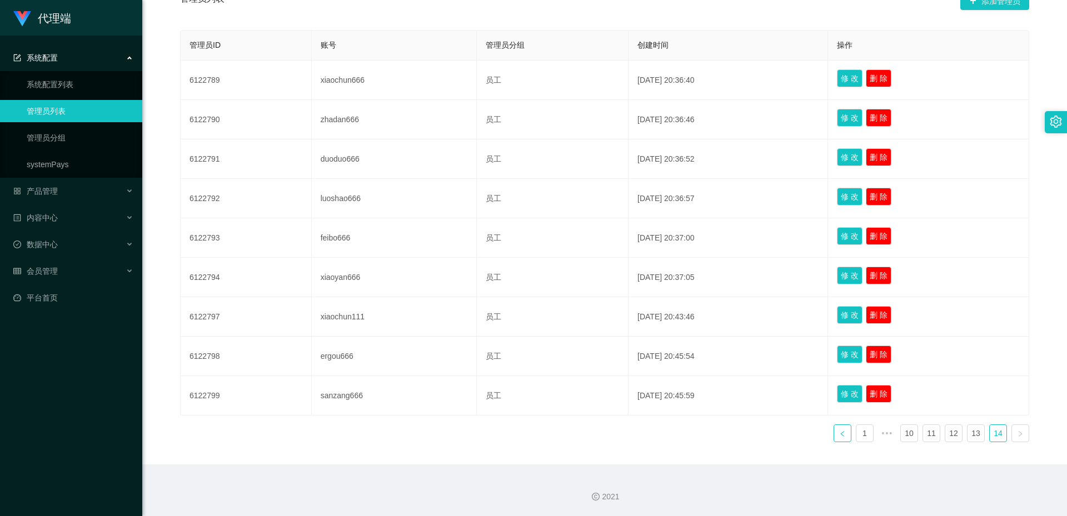
click at [839, 434] on icon "图标: left" at bounding box center [842, 434] width 7 height 7
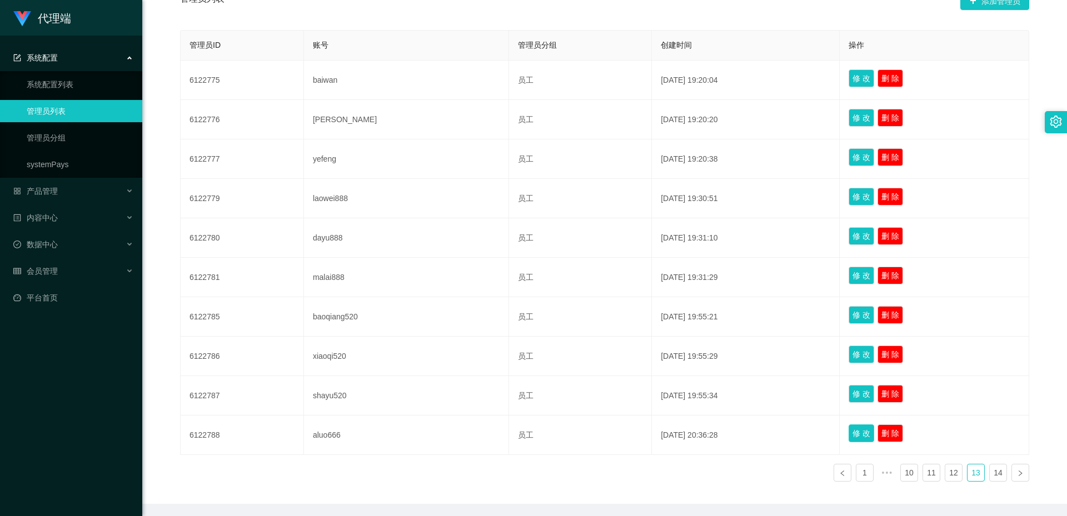
click at [848, 431] on button "修 改" at bounding box center [861, 433] width 26 height 18
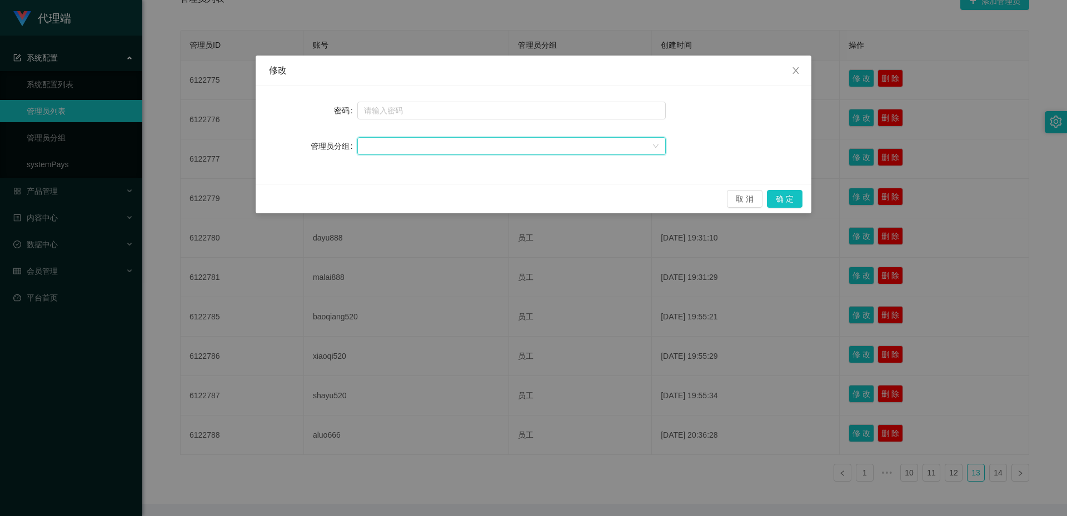
click at [493, 144] on div at bounding box center [508, 146] width 288 height 17
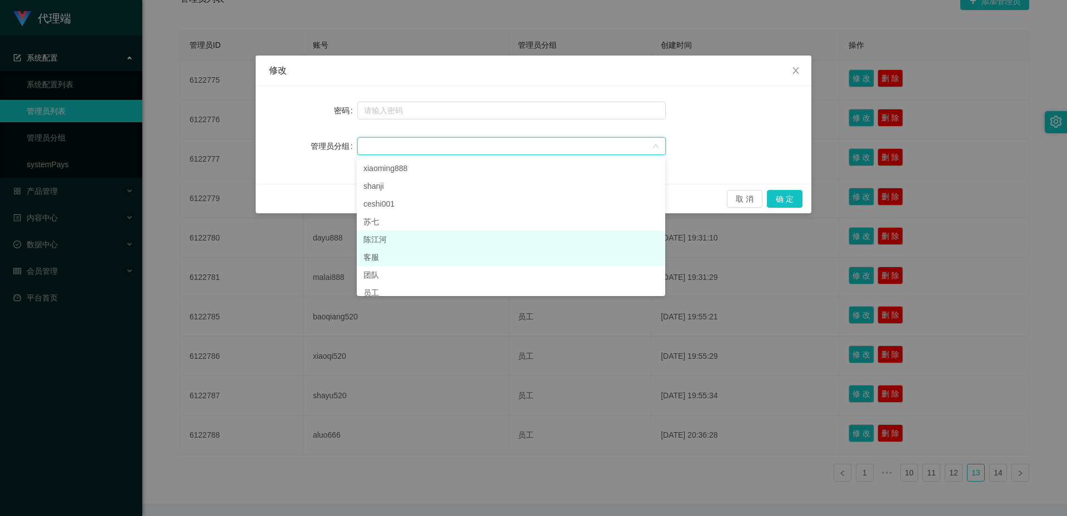
scroll to position [8, 0]
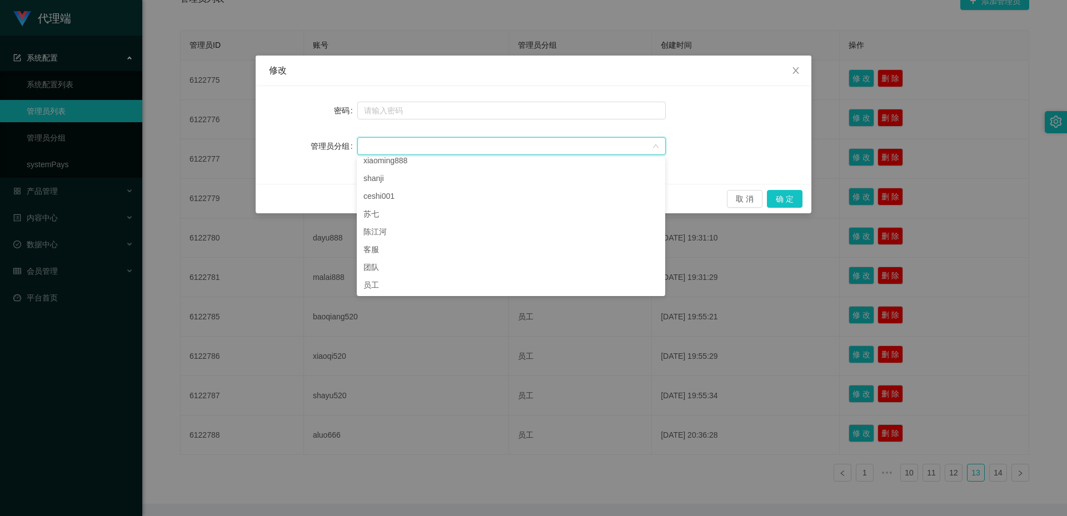
click at [640, 366] on div "修改 密码 管理员分组 取 消 确 定" at bounding box center [533, 258] width 1067 height 516
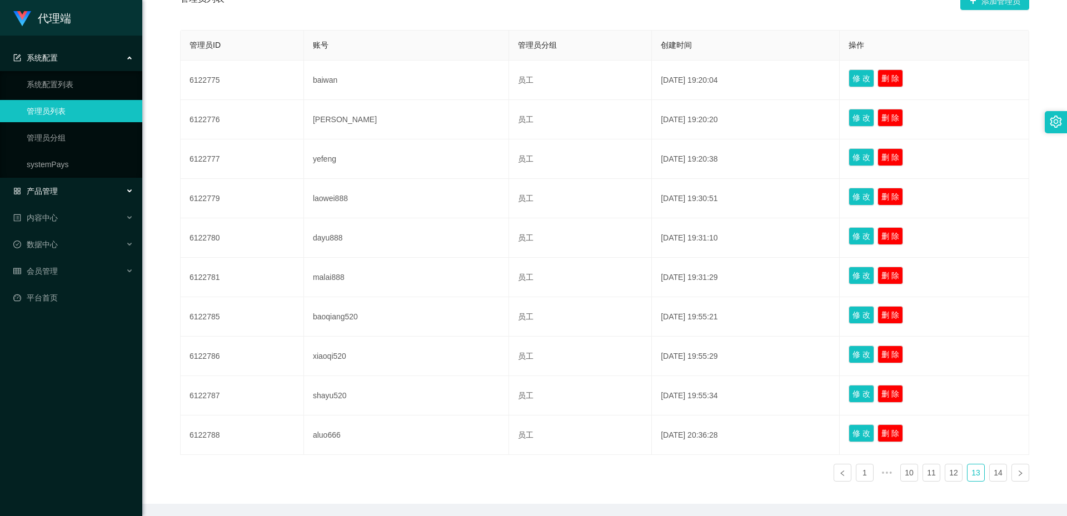
click at [71, 196] on div "产品管理" at bounding box center [71, 191] width 142 height 22
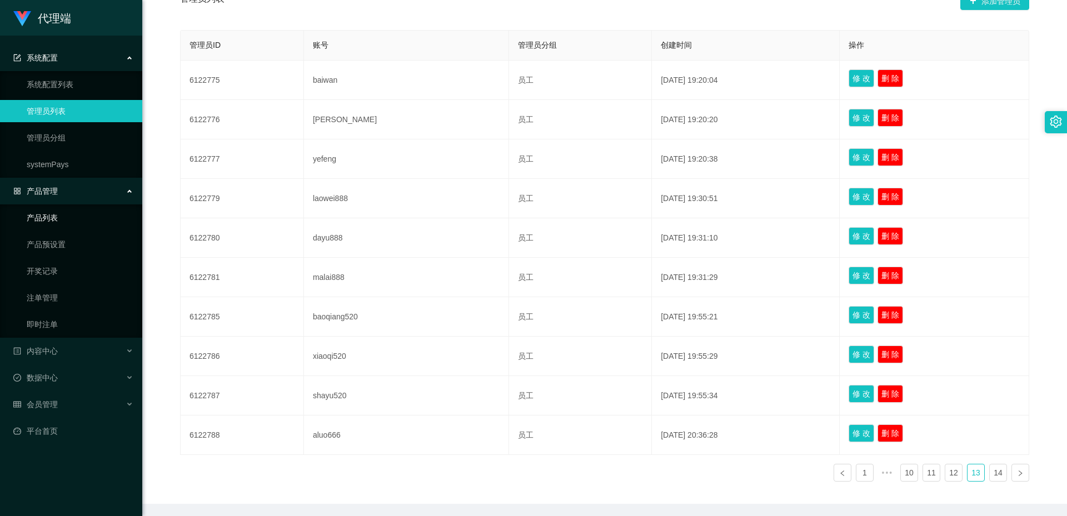
click at [62, 208] on link "产品列表" at bounding box center [80, 218] width 107 height 22
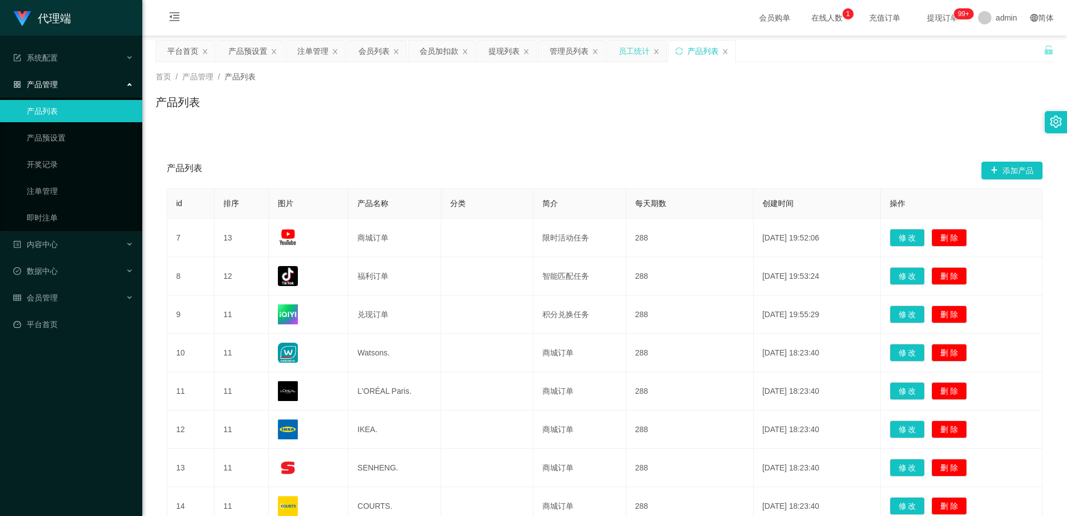
click at [628, 49] on div "员工统计" at bounding box center [633, 51] width 31 height 21
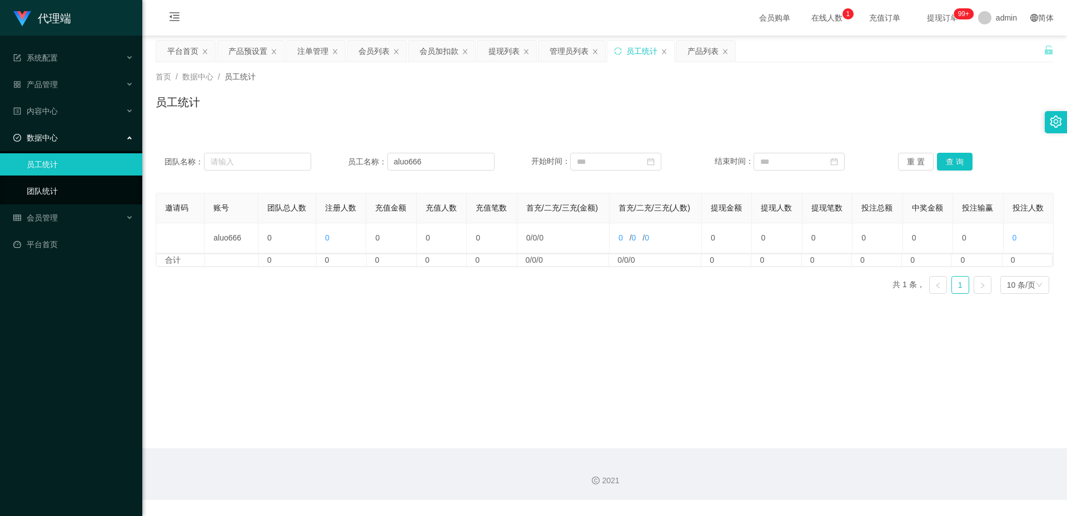
click at [54, 194] on link "团队统计" at bounding box center [80, 191] width 107 height 22
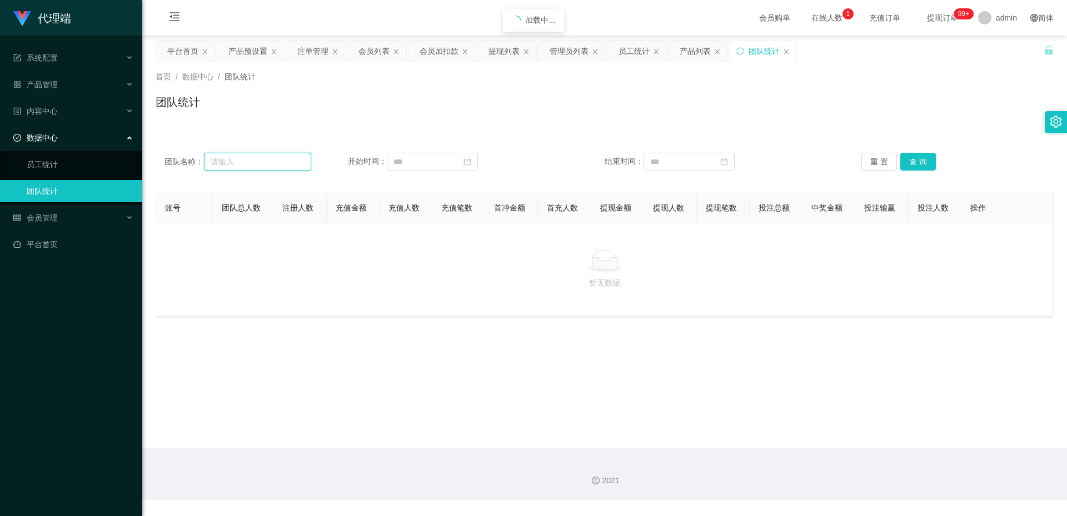
click at [279, 165] on input "text" at bounding box center [257, 162] width 107 height 18
click at [262, 162] on input "text" at bounding box center [257, 162] width 107 height 18
type input "速"
type input "苏七"
click at [917, 161] on button "查 询" at bounding box center [918, 162] width 36 height 18
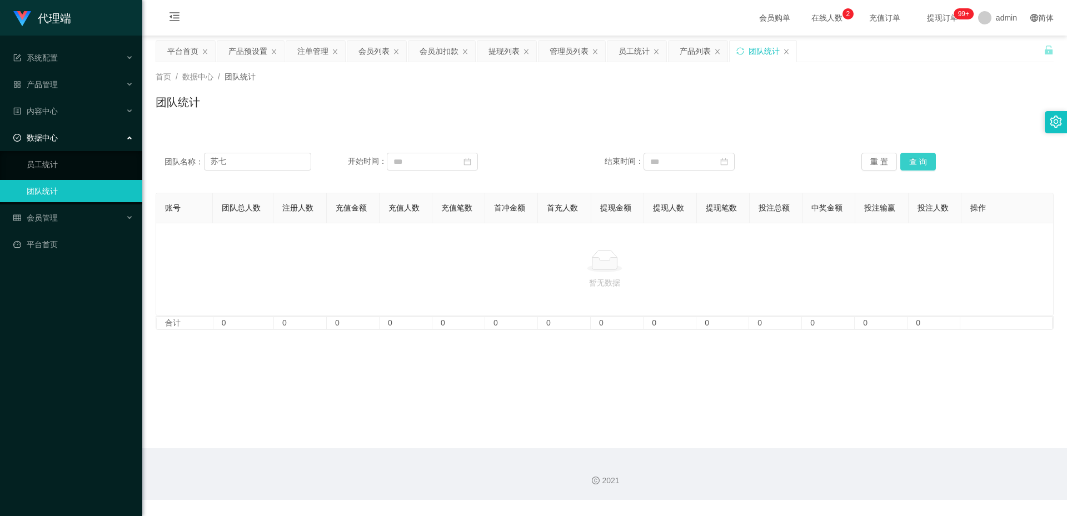
click at [918, 162] on button "查 询" at bounding box center [918, 162] width 36 height 18
click at [787, 53] on icon "图标: close" at bounding box center [786, 51] width 4 height 5
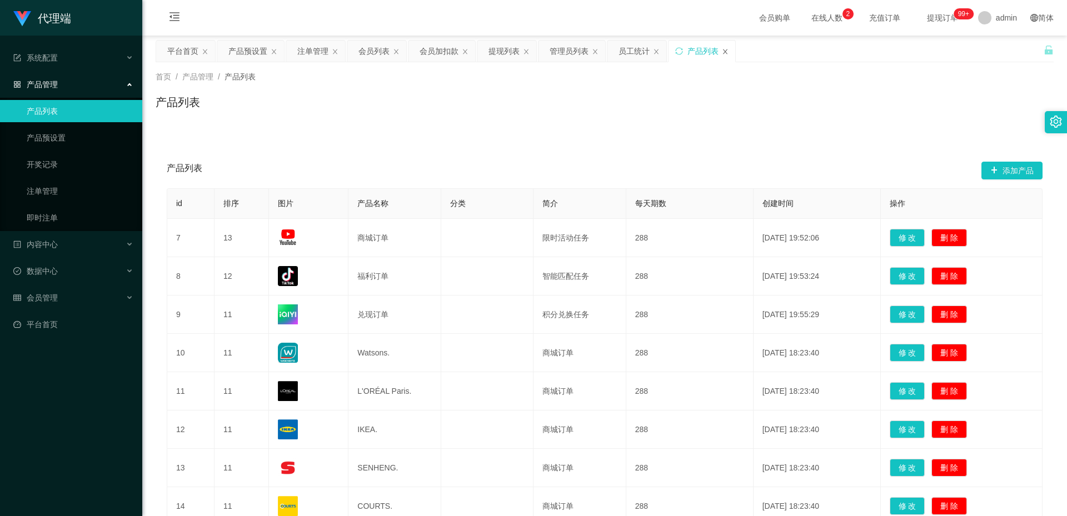
click at [726, 53] on icon "图标: close" at bounding box center [725, 51] width 7 height 7
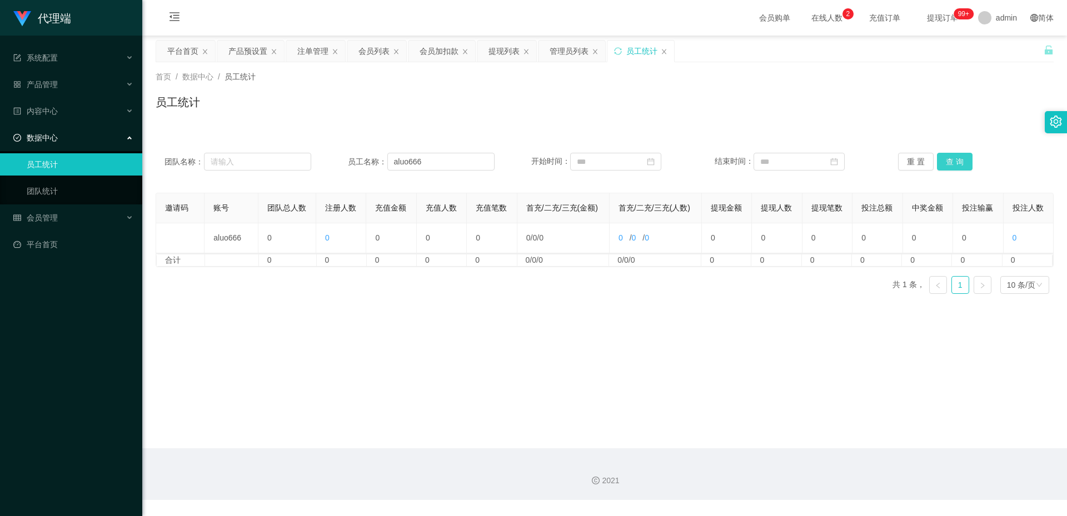
click at [950, 162] on button "查 询" at bounding box center [955, 162] width 36 height 18
